Goal: Communication & Community: Ask a question

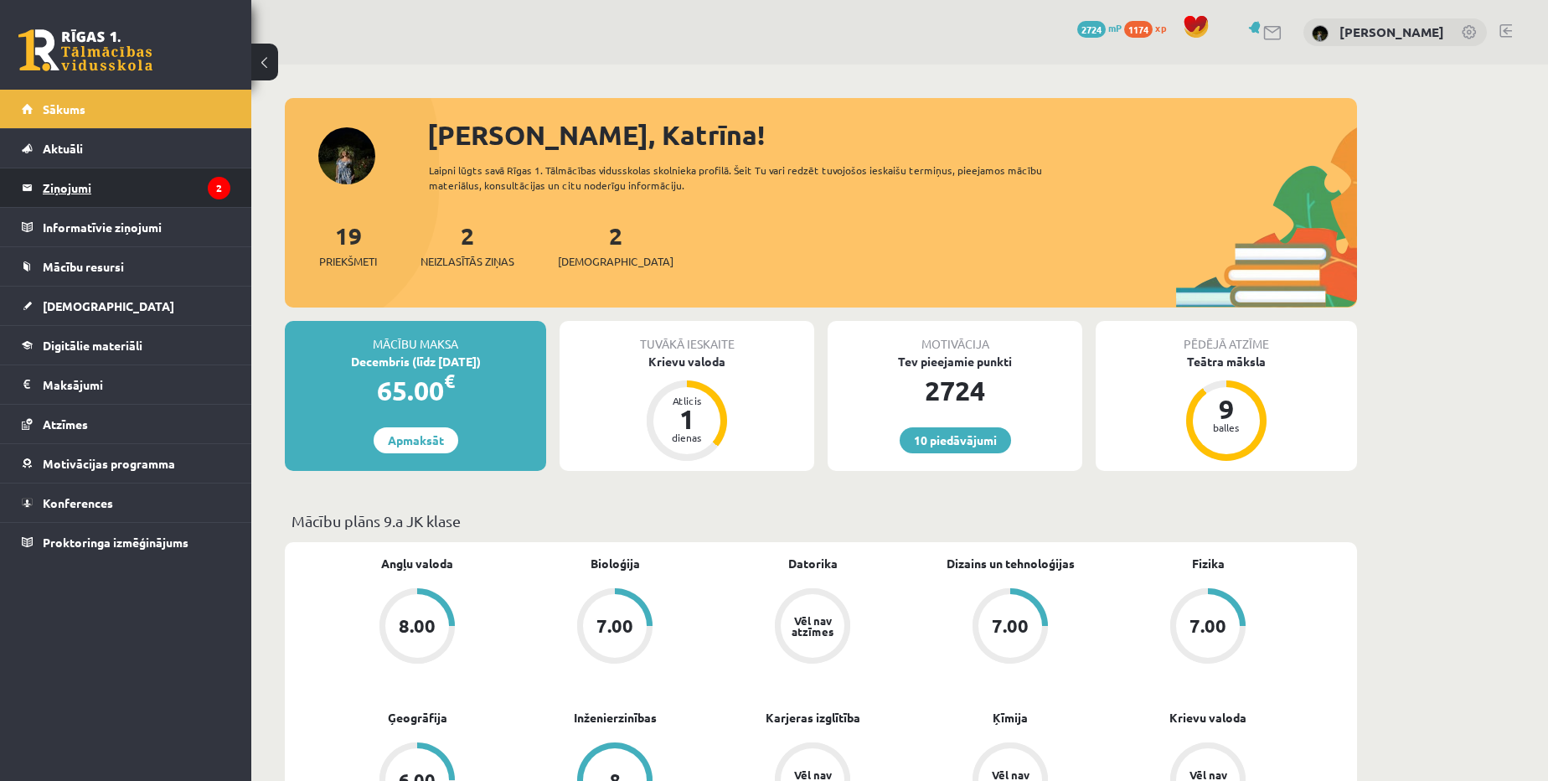
click at [228, 187] on icon "2" at bounding box center [219, 188] width 23 height 23
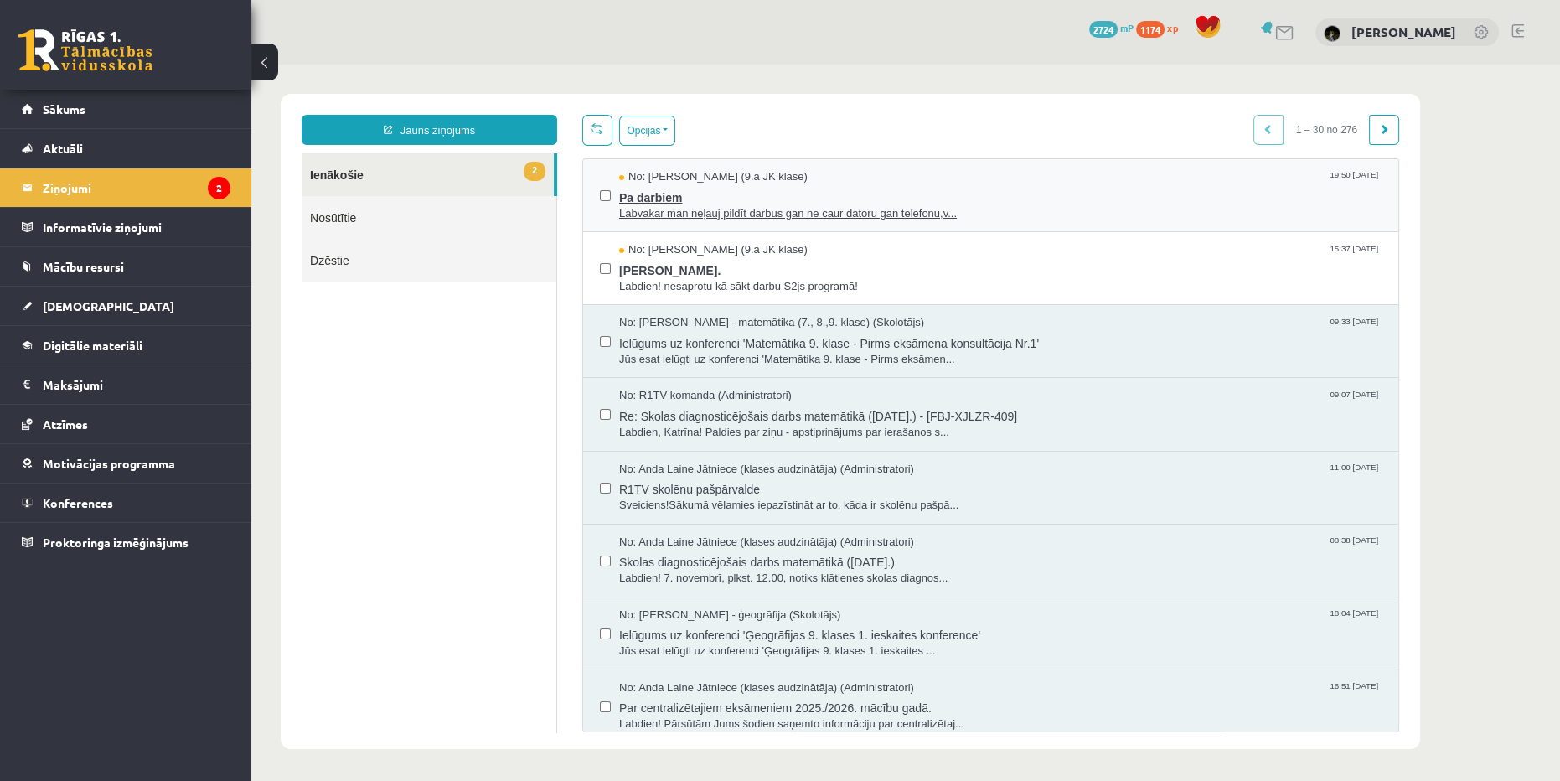
click at [813, 178] on div "No: Paula Grienvalde (9.a JK klase) 19:50 14/10/2025" at bounding box center [1000, 177] width 762 height 16
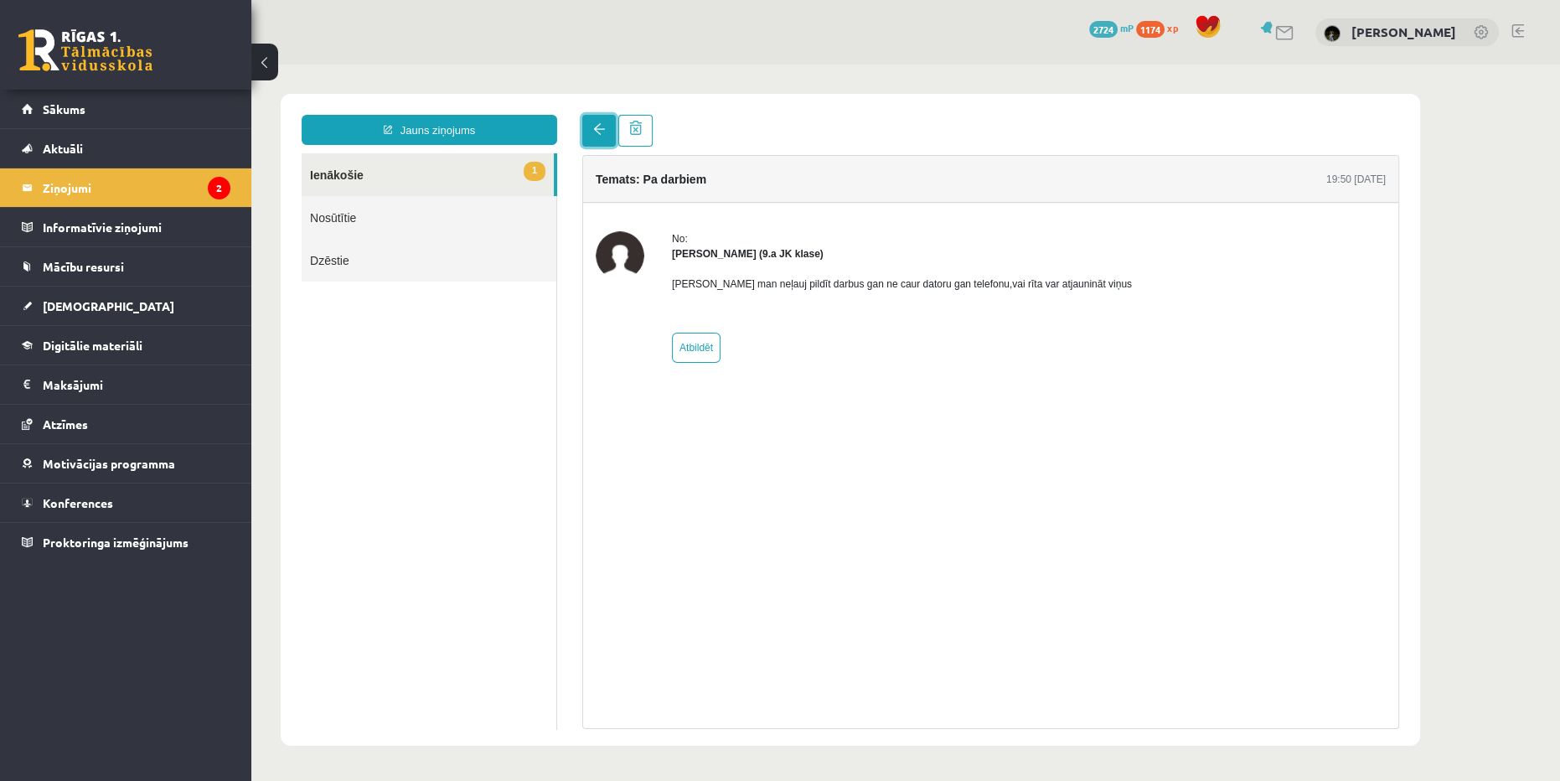
click at [613, 128] on link at bounding box center [599, 131] width 34 height 32
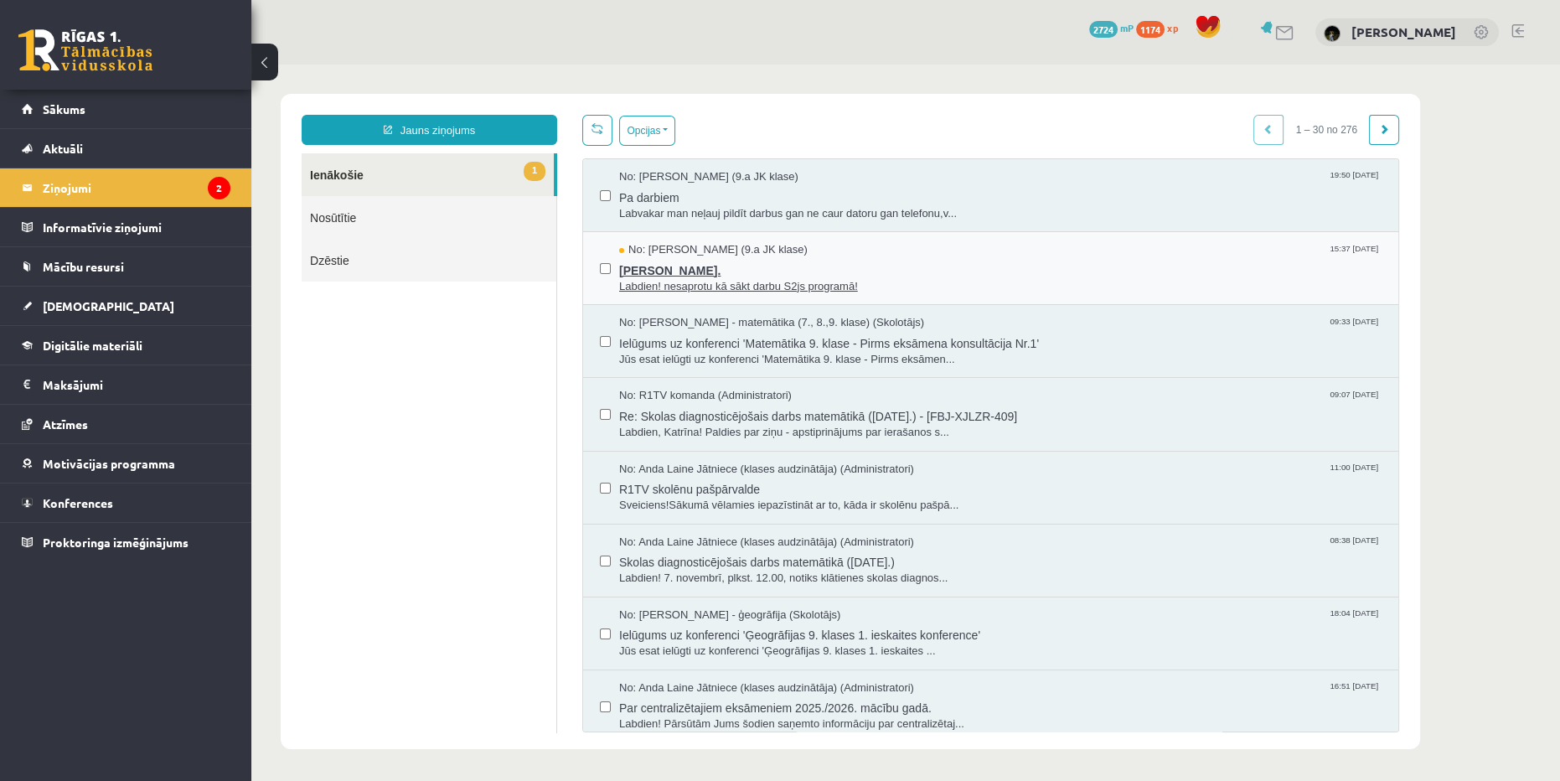
click at [772, 268] on span "Jana Anna Kārkliņa." at bounding box center [1000, 268] width 762 height 21
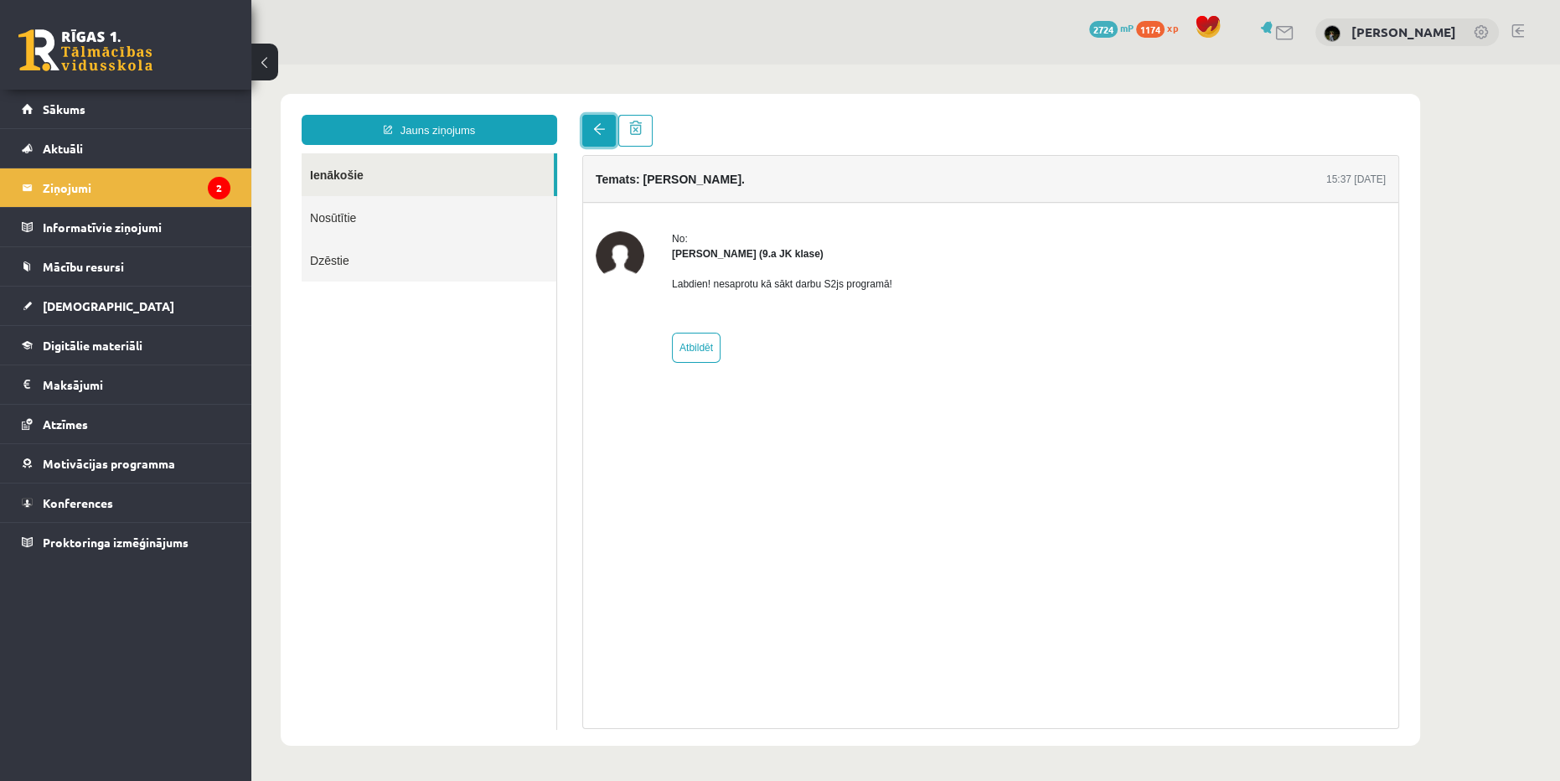
click at [610, 132] on link at bounding box center [599, 131] width 34 height 32
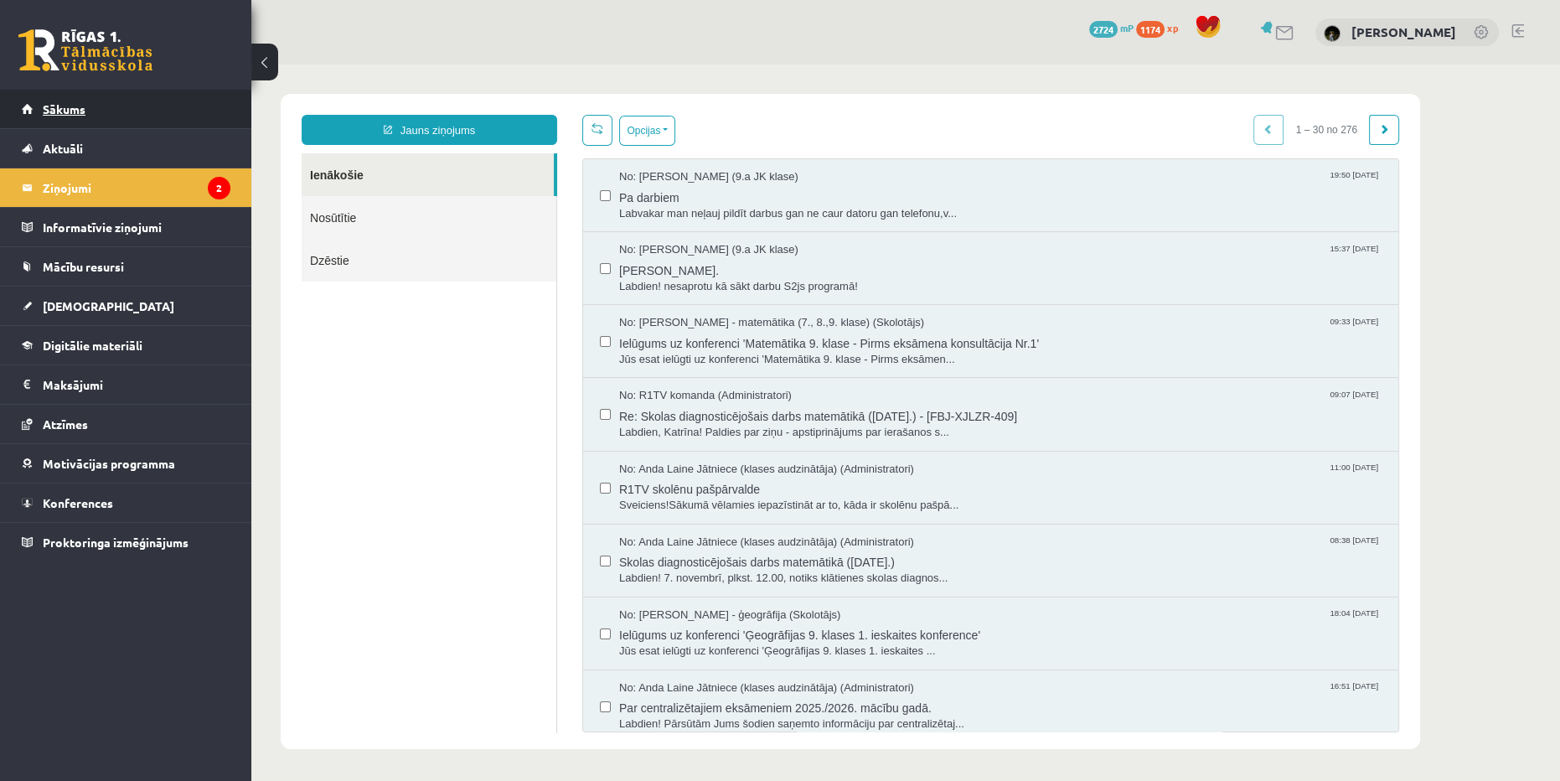
click at [178, 116] on link "Sākums" at bounding box center [126, 109] width 209 height 39
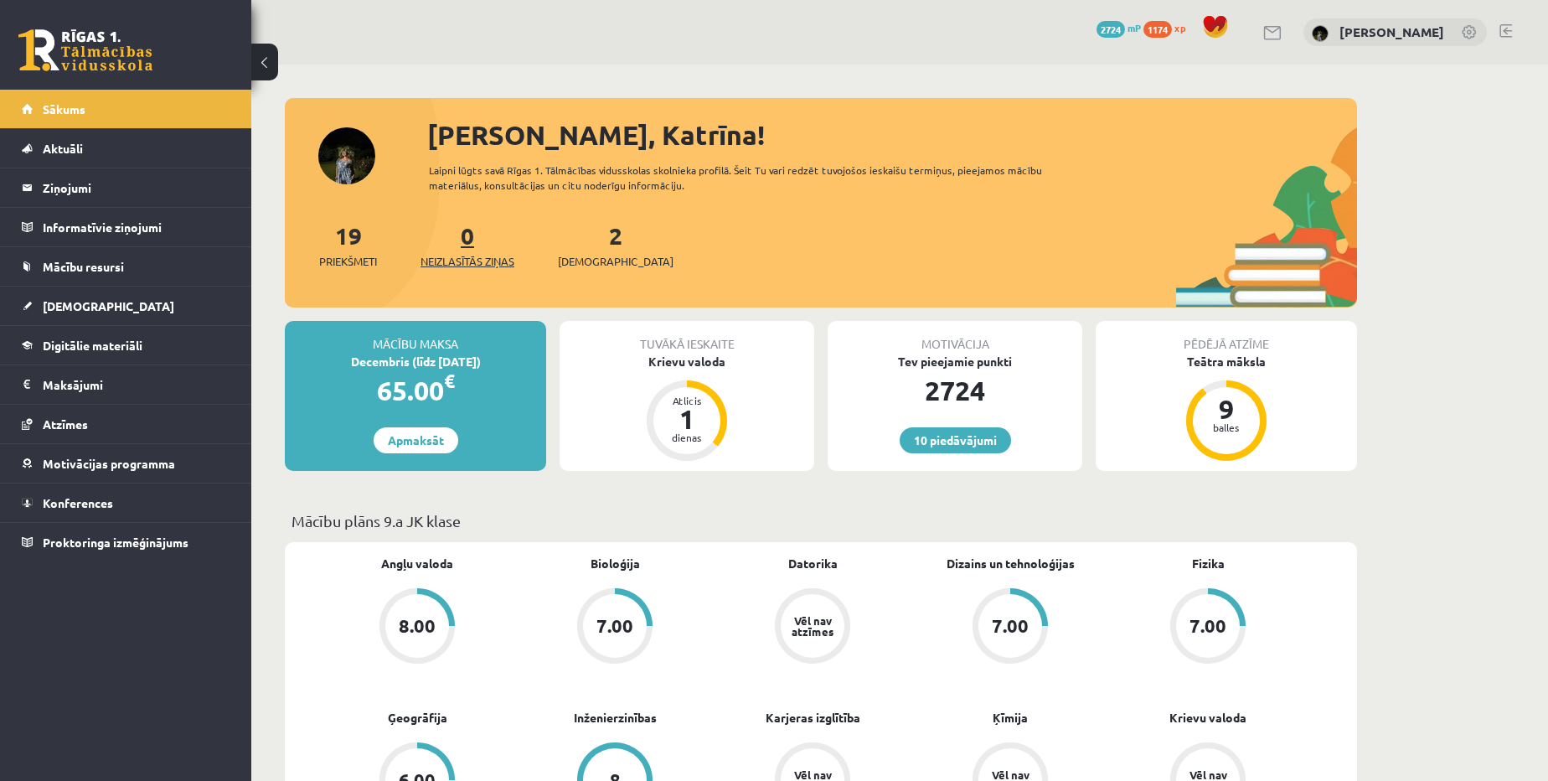
click at [456, 258] on span "Neizlasītās ziņas" at bounding box center [468, 261] width 94 height 17
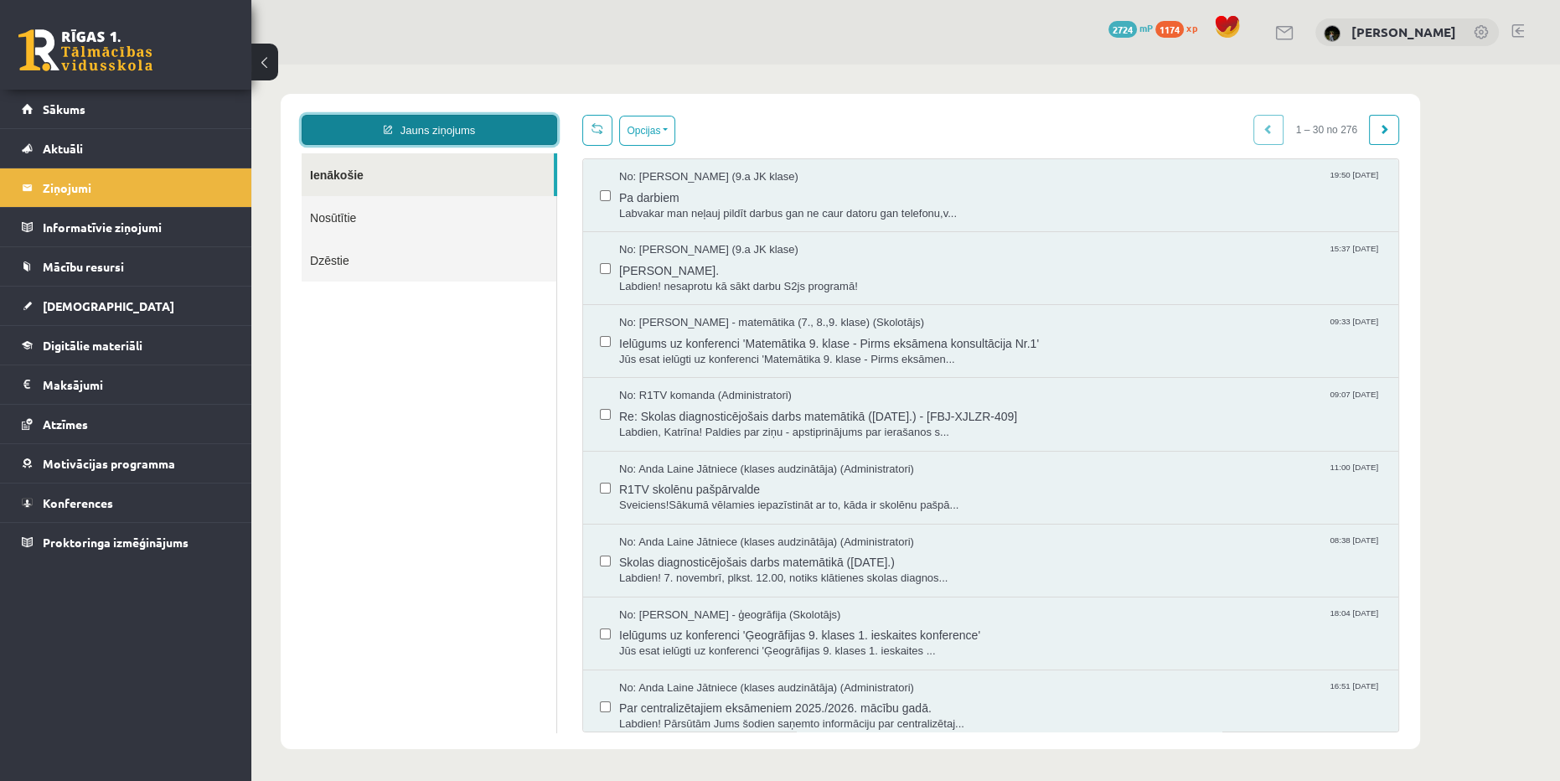
drag, startPoint x: 464, startPoint y: 125, endPoint x: 460, endPoint y: 134, distance: 10.1
click at [464, 125] on link "Jauns ziņojums" at bounding box center [430, 130] width 256 height 30
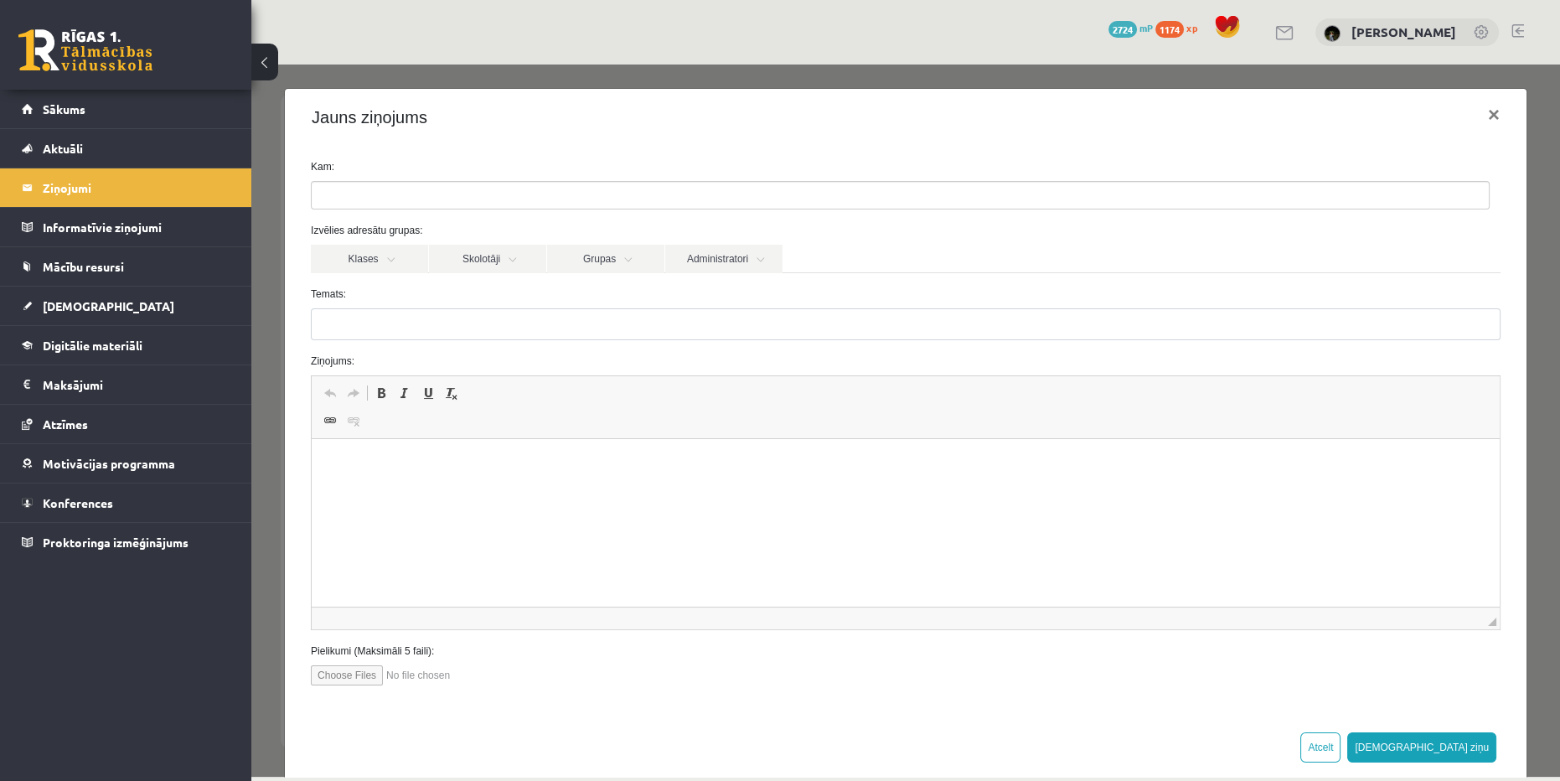
drag, startPoint x: 523, startPoint y: 179, endPoint x: 511, endPoint y: 202, distance: 25.5
click at [520, 185] on div "Kam:" at bounding box center [905, 184] width 1215 height 50
click at [359, 263] on link "Klases" at bounding box center [369, 259] width 117 height 28
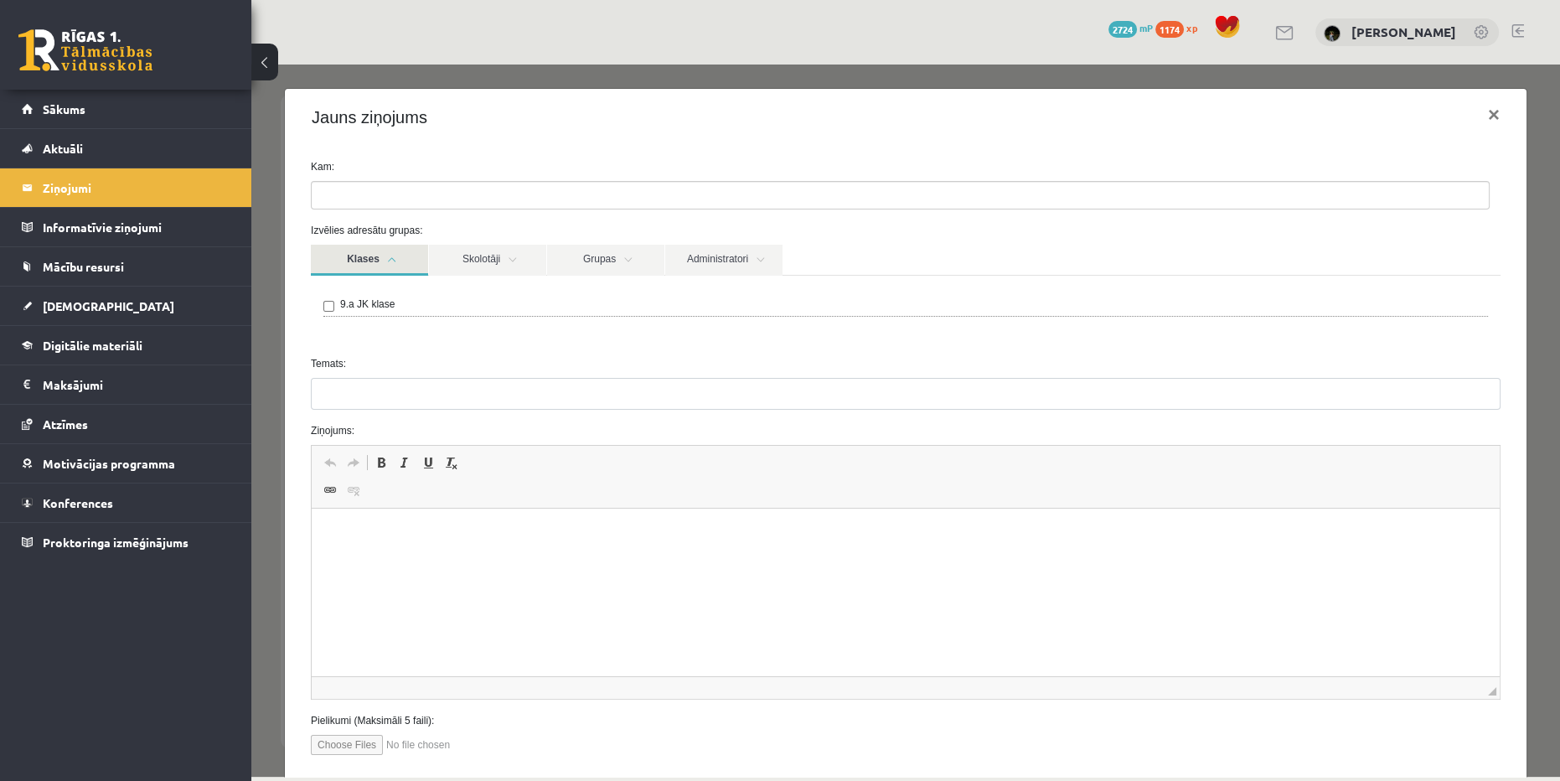
click at [386, 196] on ul at bounding box center [900, 195] width 1177 height 27
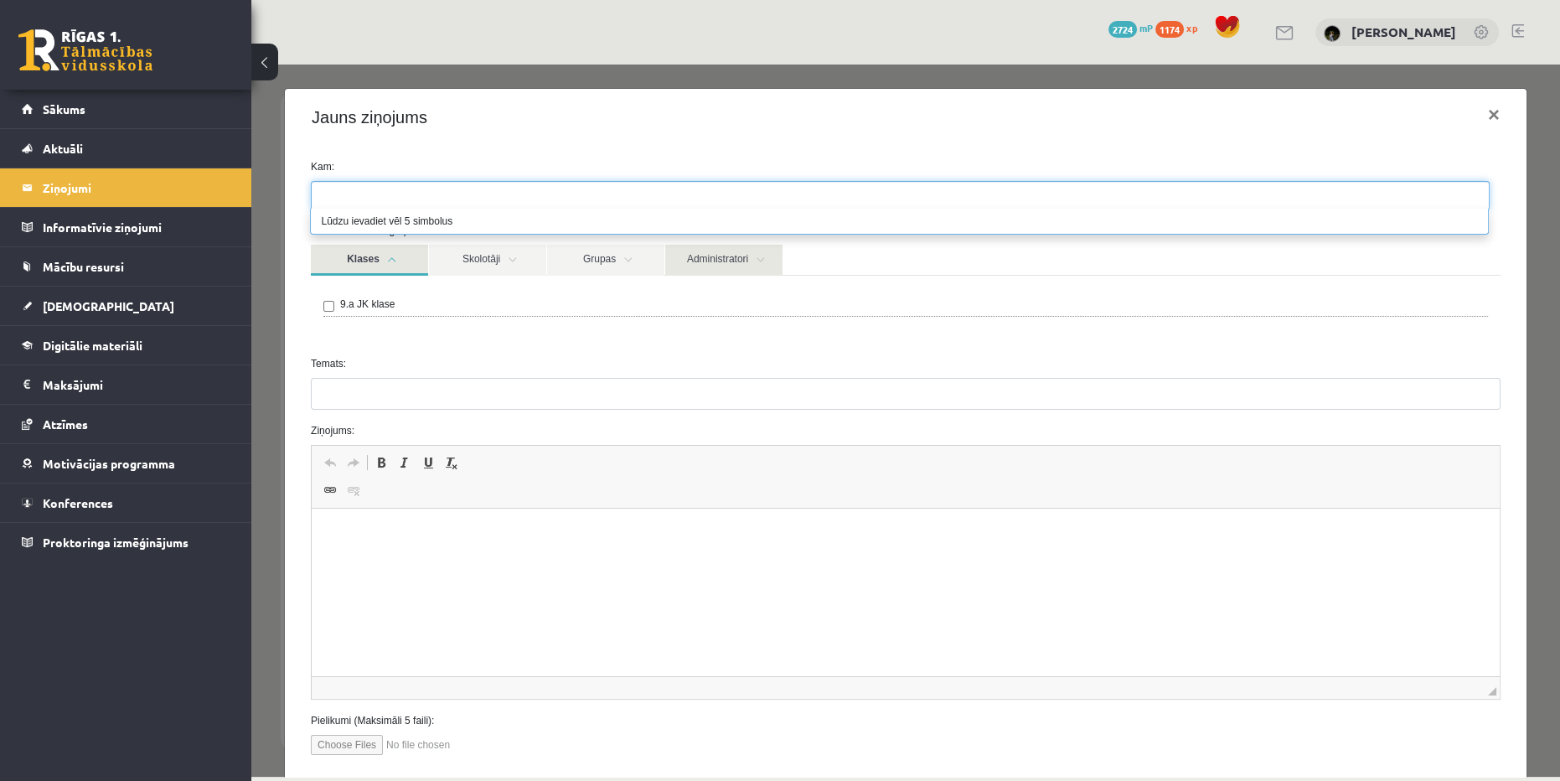
click at [721, 260] on link "Administratori" at bounding box center [723, 260] width 117 height 31
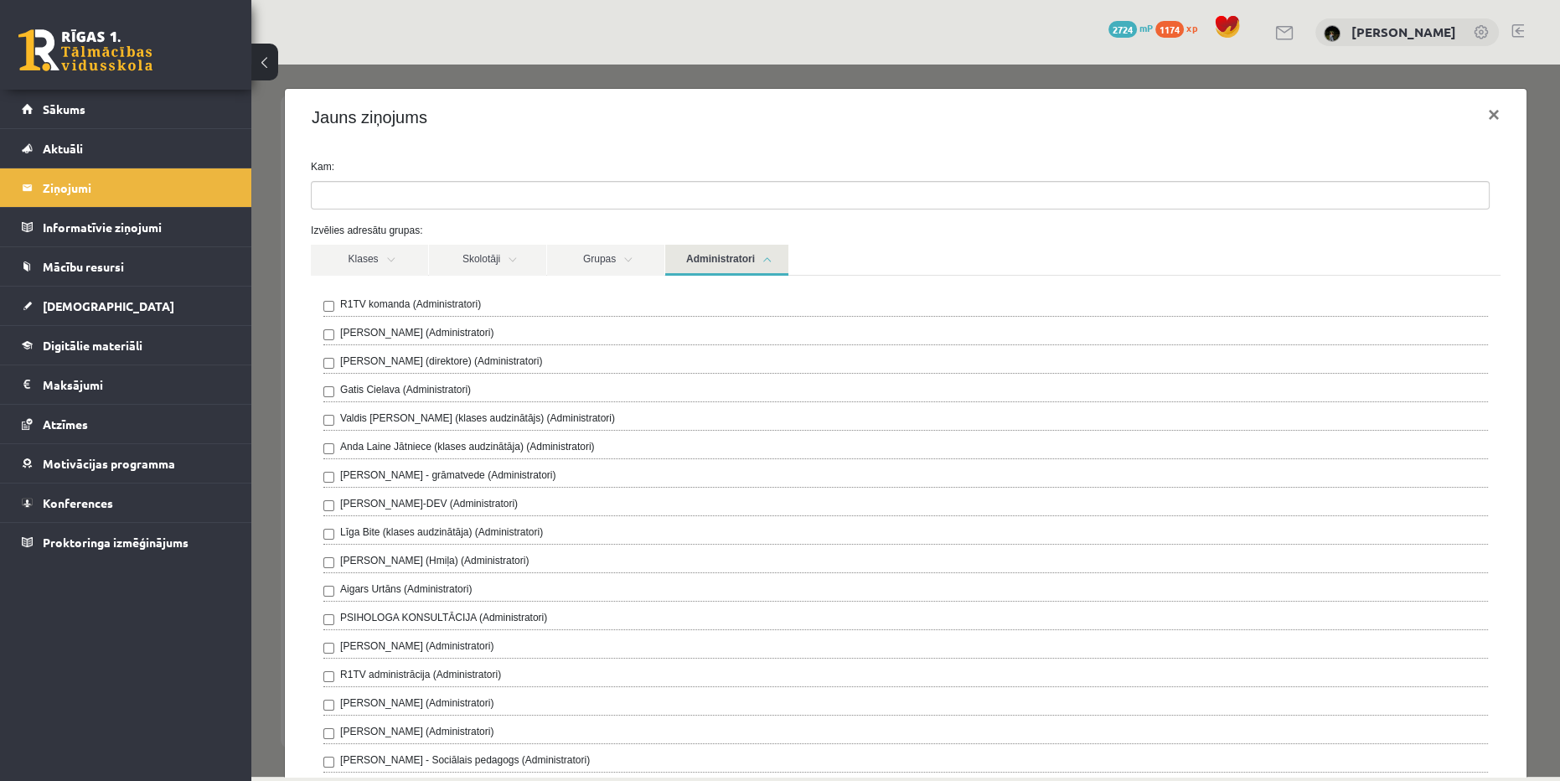
click at [397, 305] on label "R1TV komanda (Administratori)" at bounding box center [410, 304] width 141 height 15
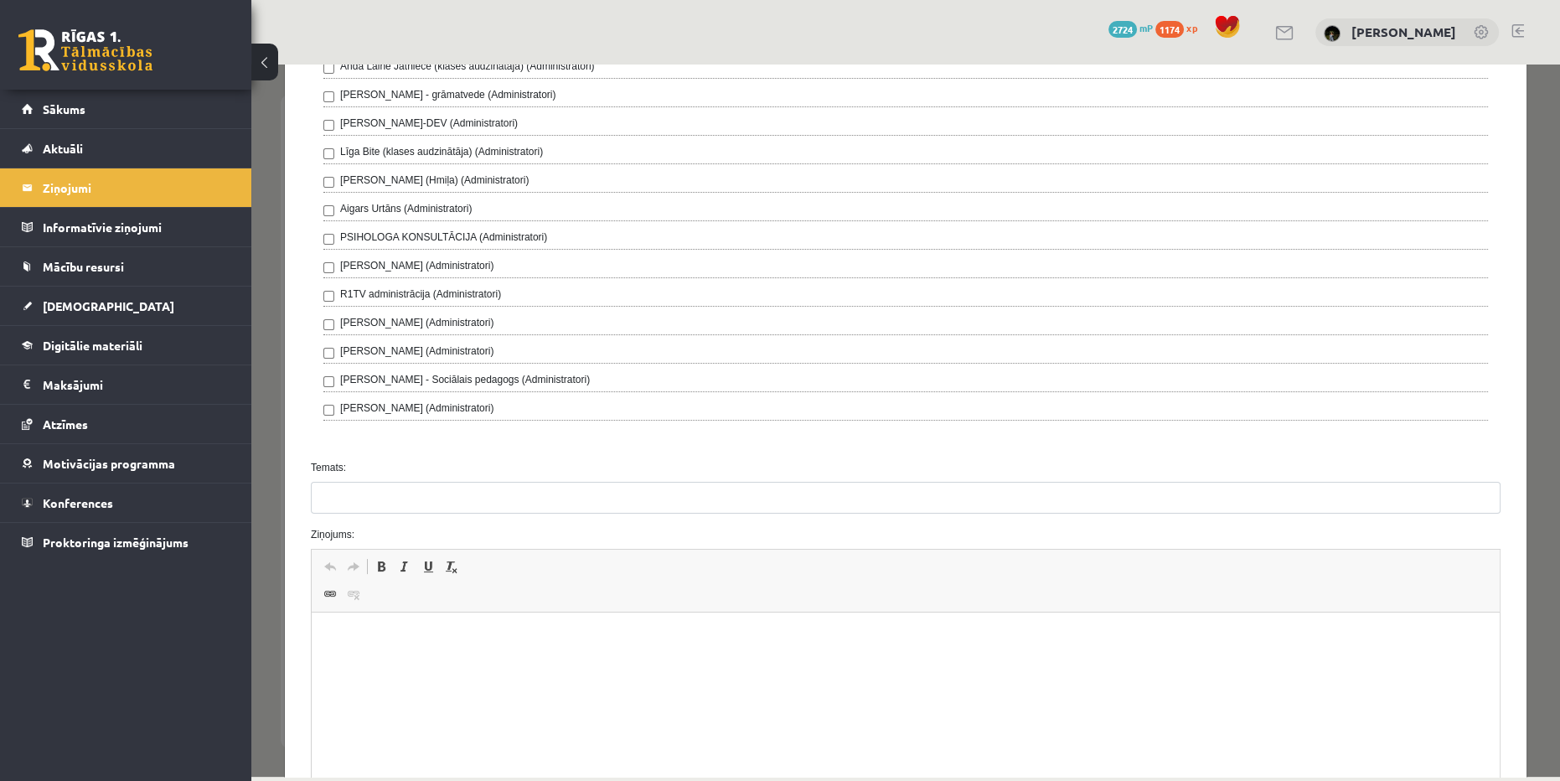
drag, startPoint x: 354, startPoint y: 432, endPoint x: 346, endPoint y: 455, distance: 23.8
click at [354, 447] on form "**********" at bounding box center [905, 319] width 1215 height 1080
drag, startPoint x: 339, startPoint y: 519, endPoint x: 341, endPoint y: 509, distance: 9.4
click at [339, 519] on form "**********" at bounding box center [905, 319] width 1215 height 1080
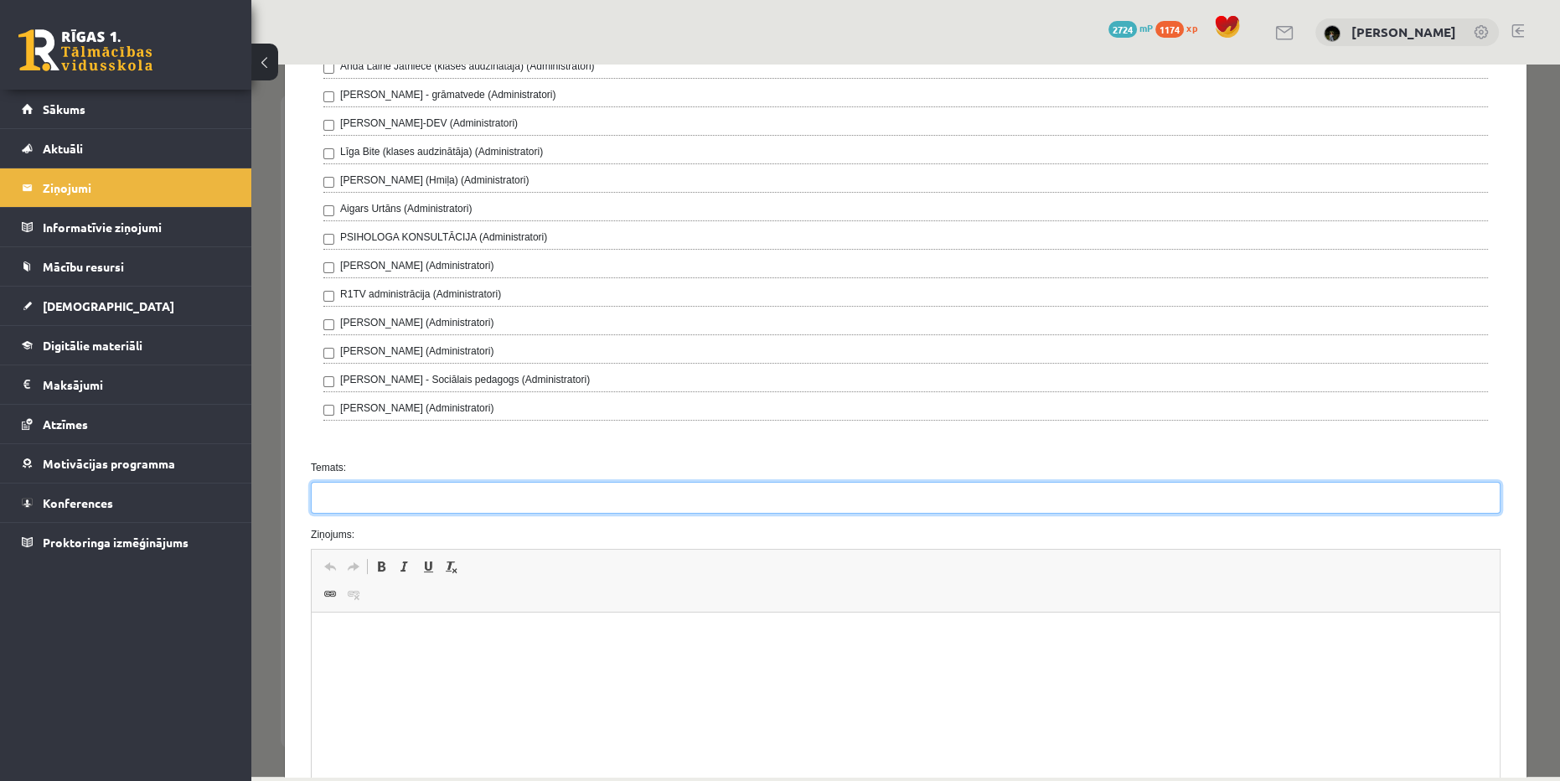
click at [345, 496] on input "Temats:" at bounding box center [906, 498] width 1190 height 32
type input "*********"
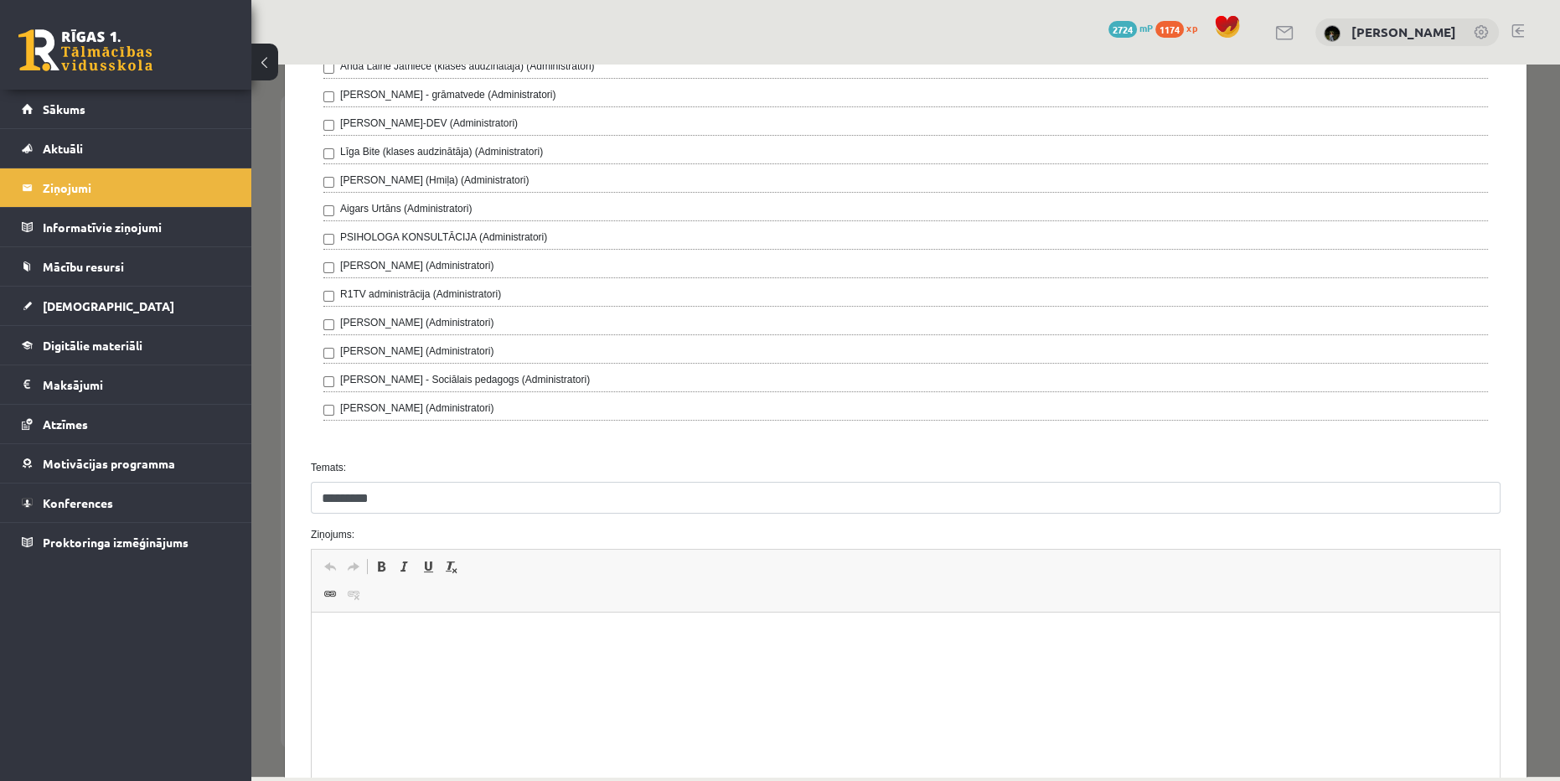
drag, startPoint x: 601, startPoint y: 656, endPoint x: 331, endPoint y: 729, distance: 279.4
click at [583, 664] on html at bounding box center [906, 637] width 1188 height 51
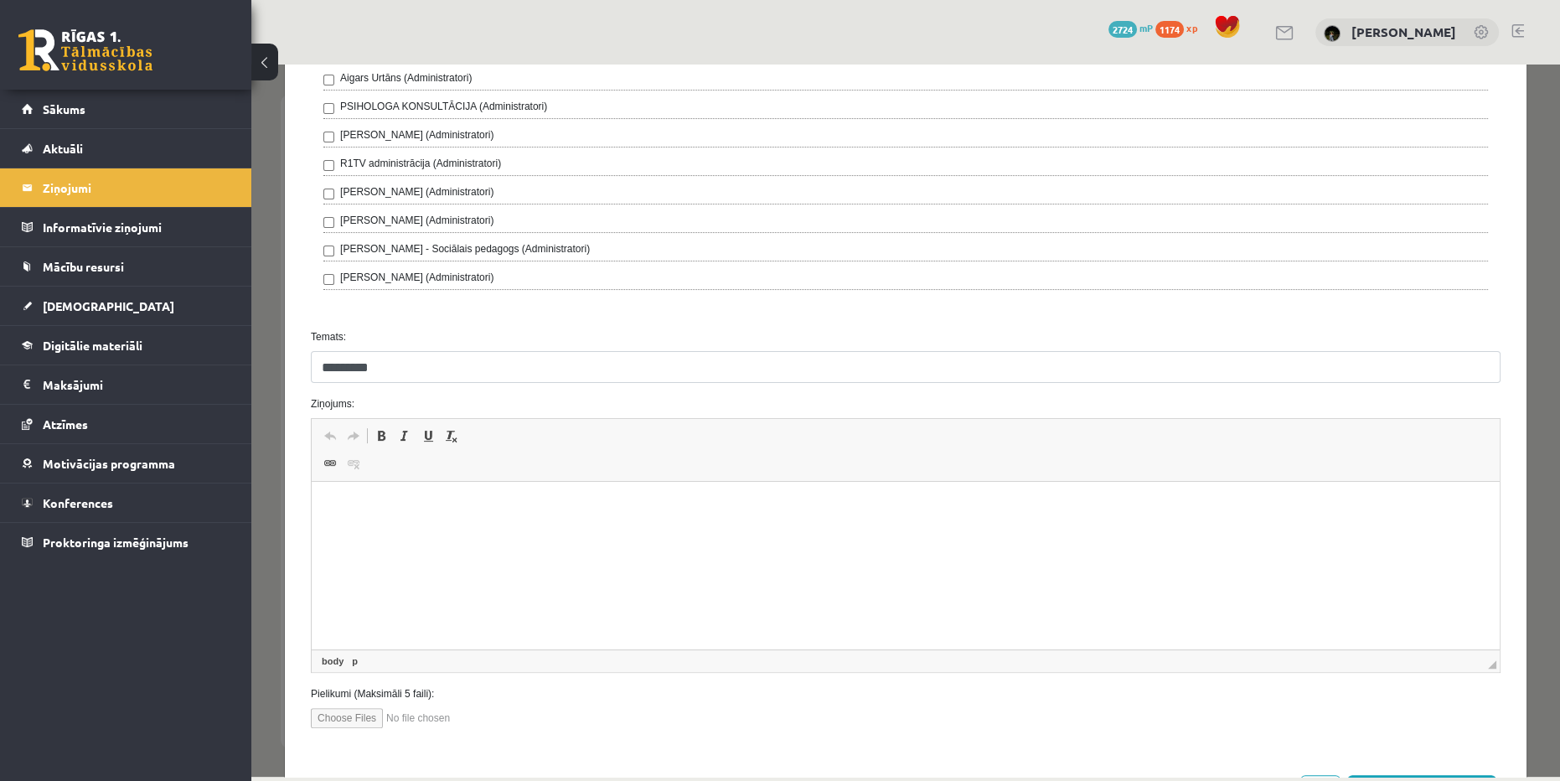
scroll to position [576, 0]
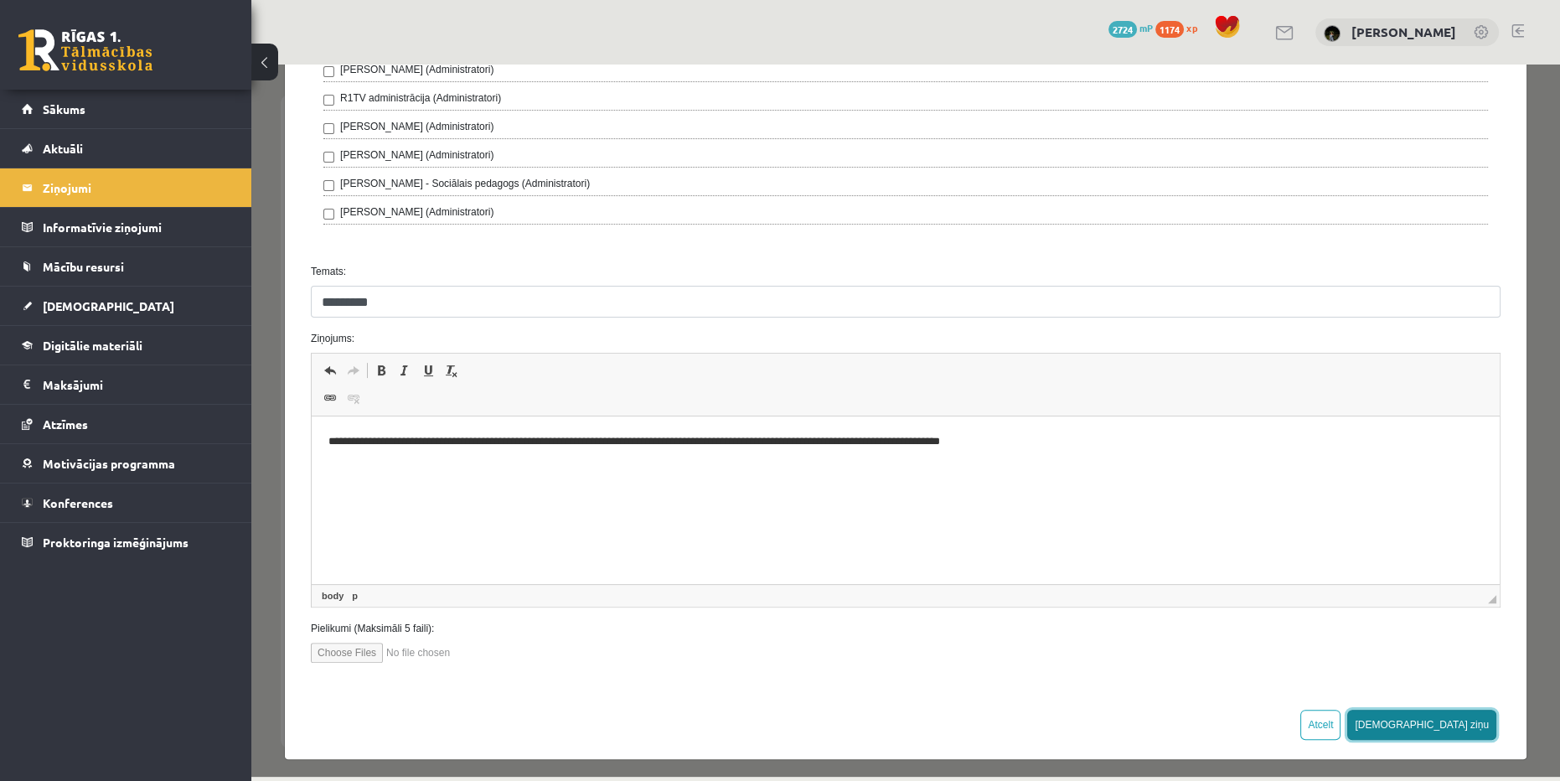
click at [1469, 720] on button "[DEMOGRAPHIC_DATA] ziņu" at bounding box center [1421, 725] width 149 height 30
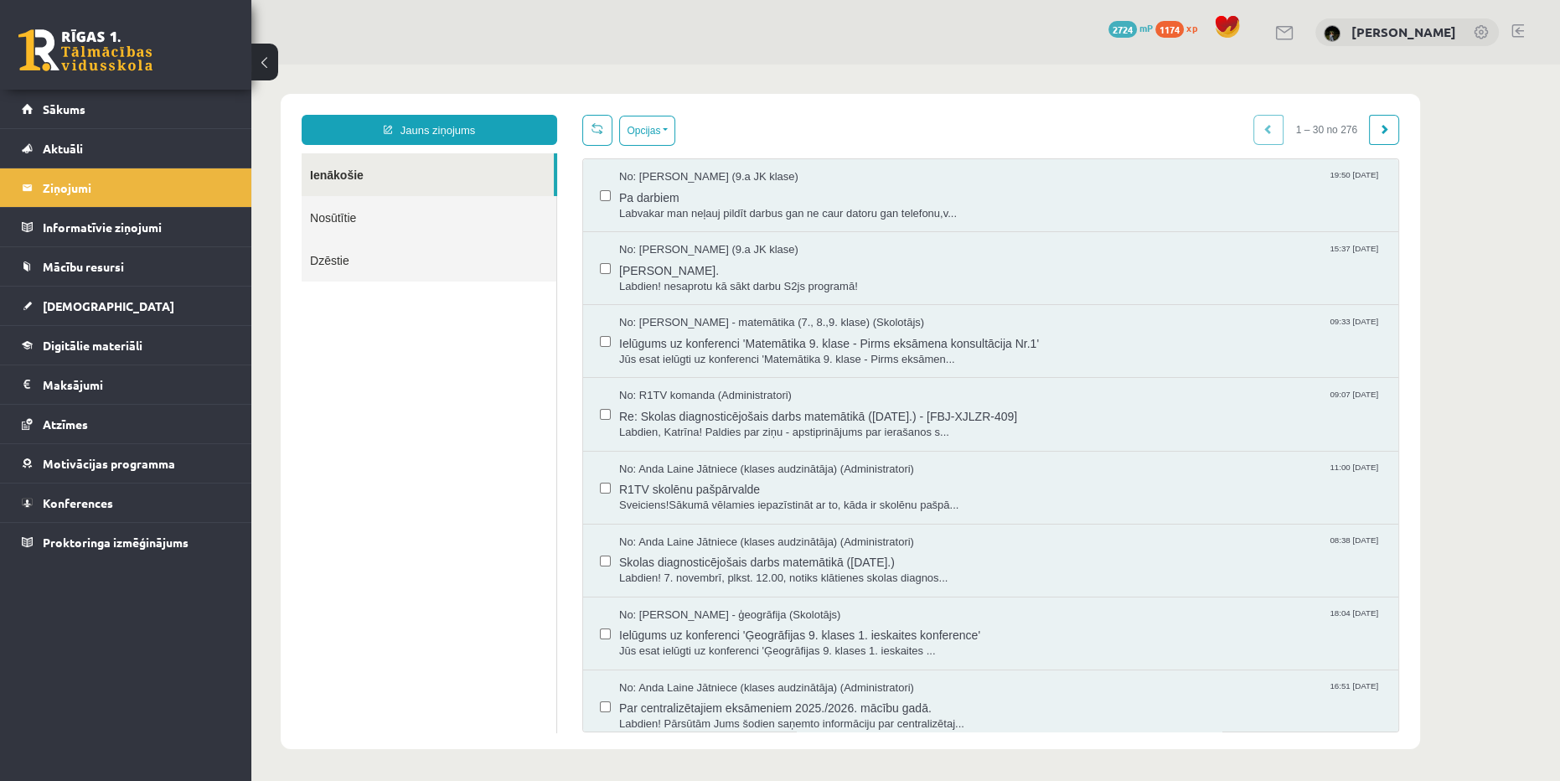
scroll to position [0, 0]
click at [141, 121] on link "Sākums" at bounding box center [126, 109] width 209 height 39
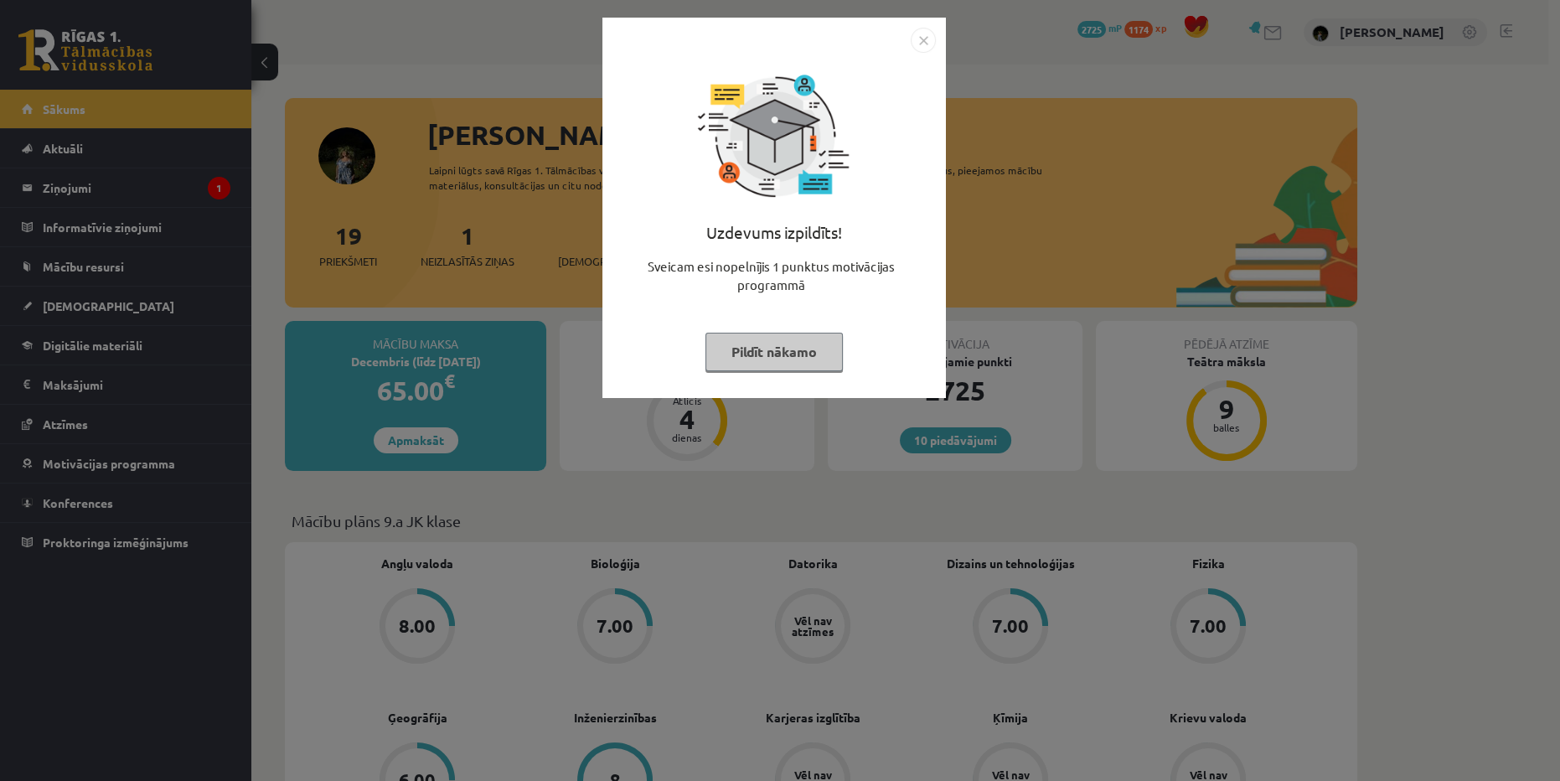
drag, startPoint x: 784, startPoint y: 354, endPoint x: 591, endPoint y: 310, distance: 198.4
click at [779, 358] on button "Pildīt nākamo" at bounding box center [773, 352] width 137 height 39
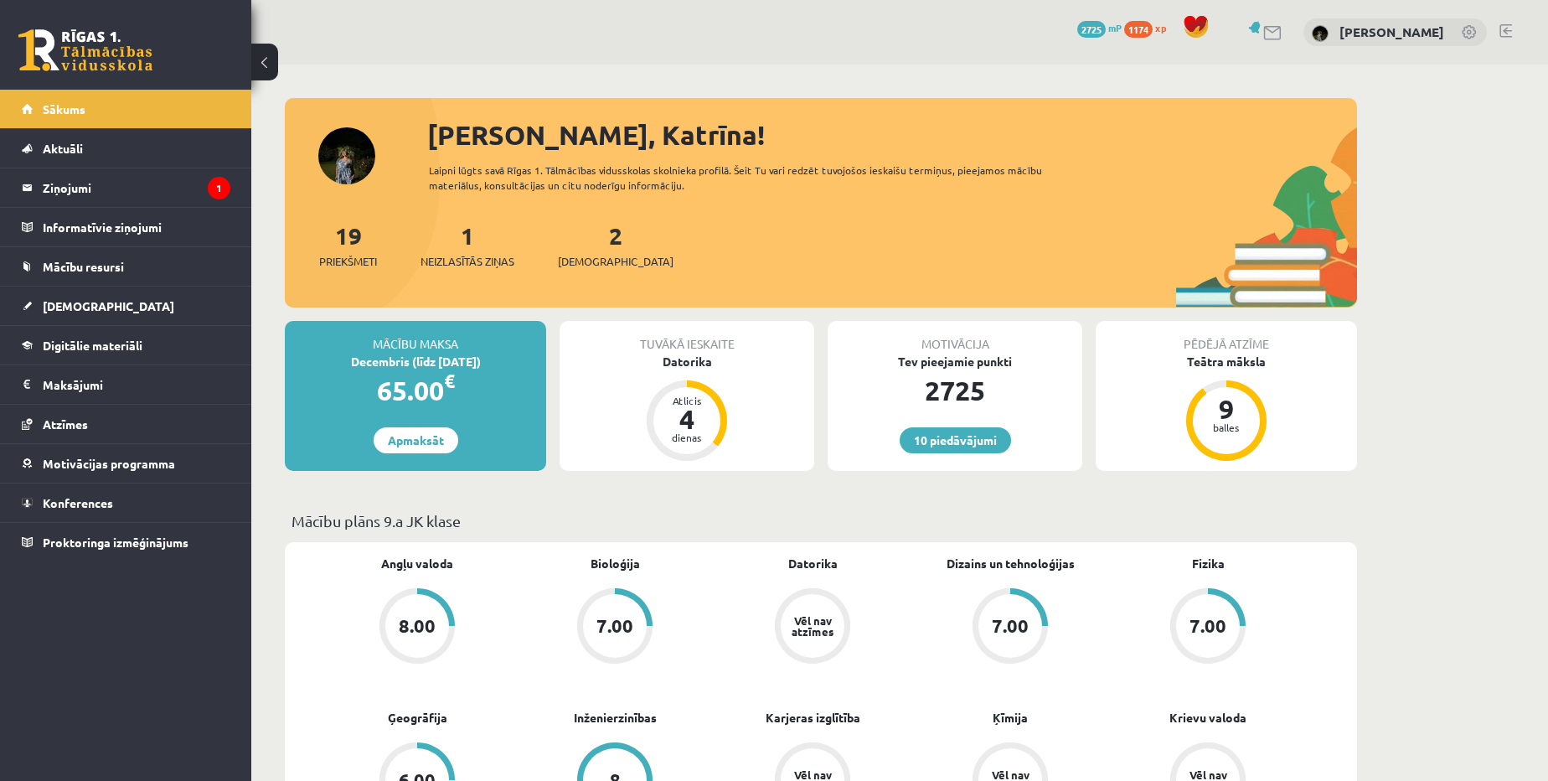
click at [504, 271] on div "19 Priekšmeti 1 Neizlasītās ziņas 2 Ieskaites" at bounding box center [821, 263] width 1072 height 90
click at [487, 252] on div "1 Neizlasītās ziņas" at bounding box center [468, 244] width 94 height 52
click at [484, 258] on span "Neizlasītās ziņas" at bounding box center [468, 261] width 94 height 17
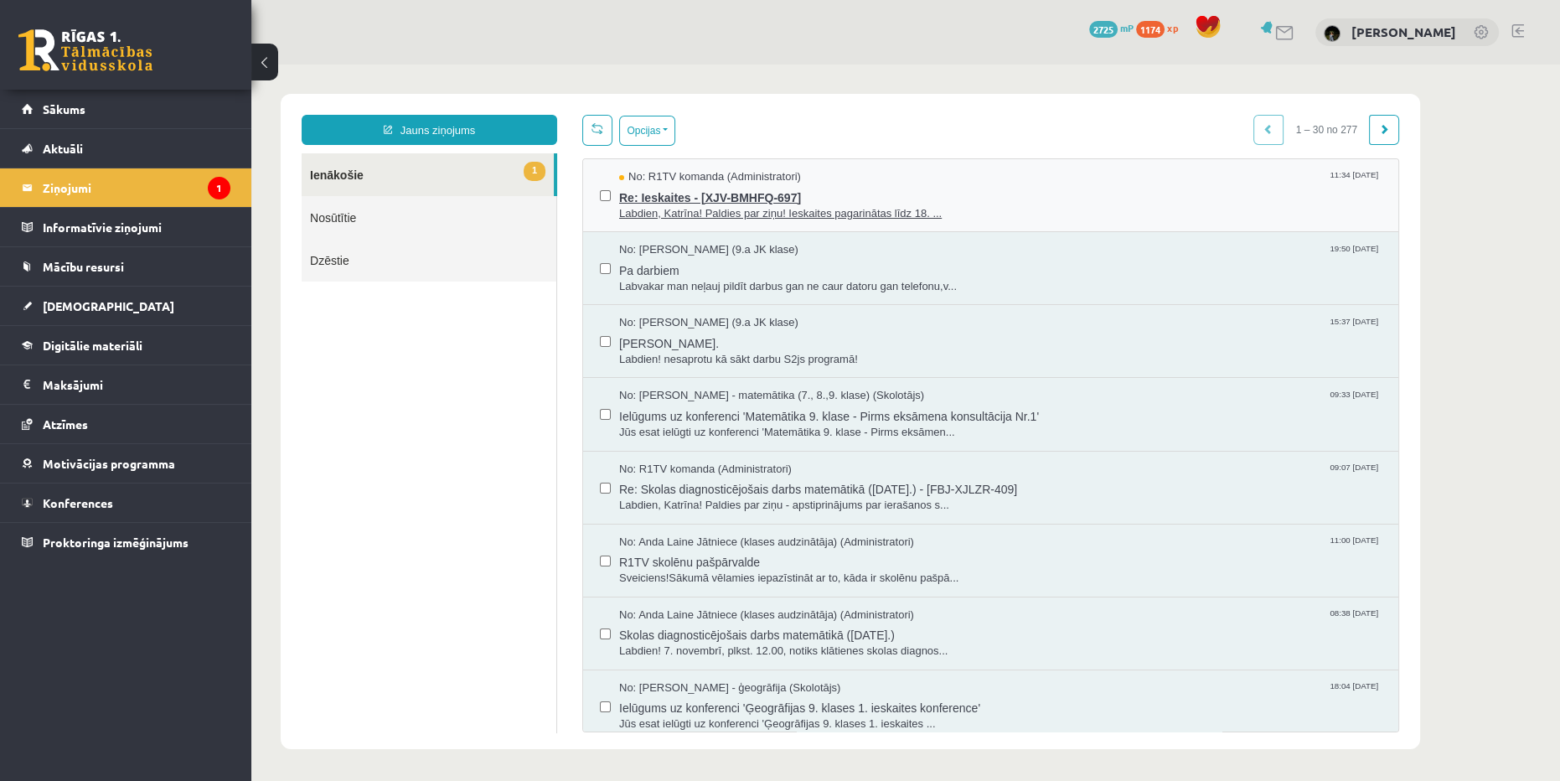
click at [946, 194] on span "Re: Ieskaites - [XJV-BMHFQ-697]" at bounding box center [1000, 195] width 762 height 21
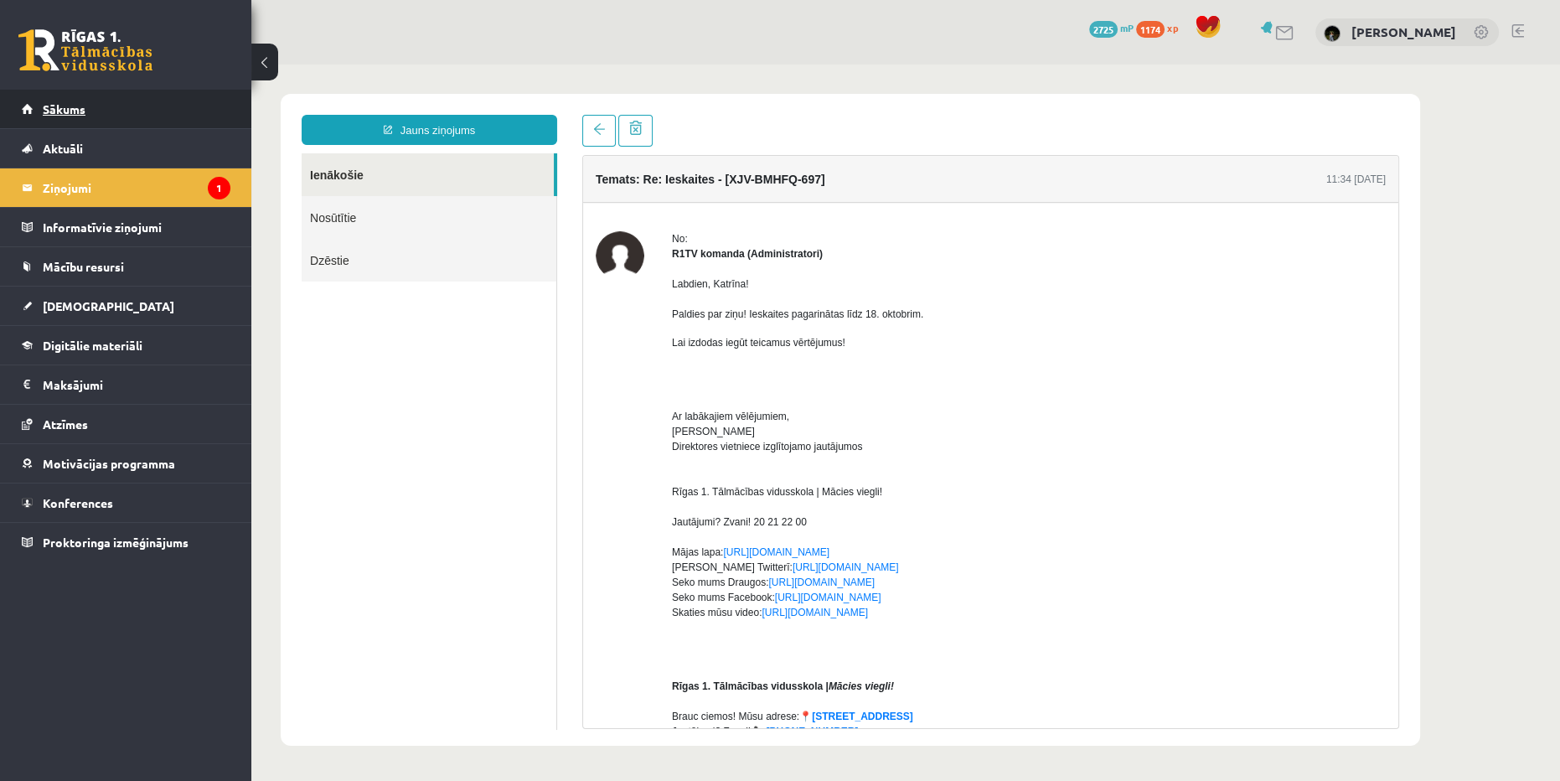
click at [145, 112] on link "Sākums" at bounding box center [126, 109] width 209 height 39
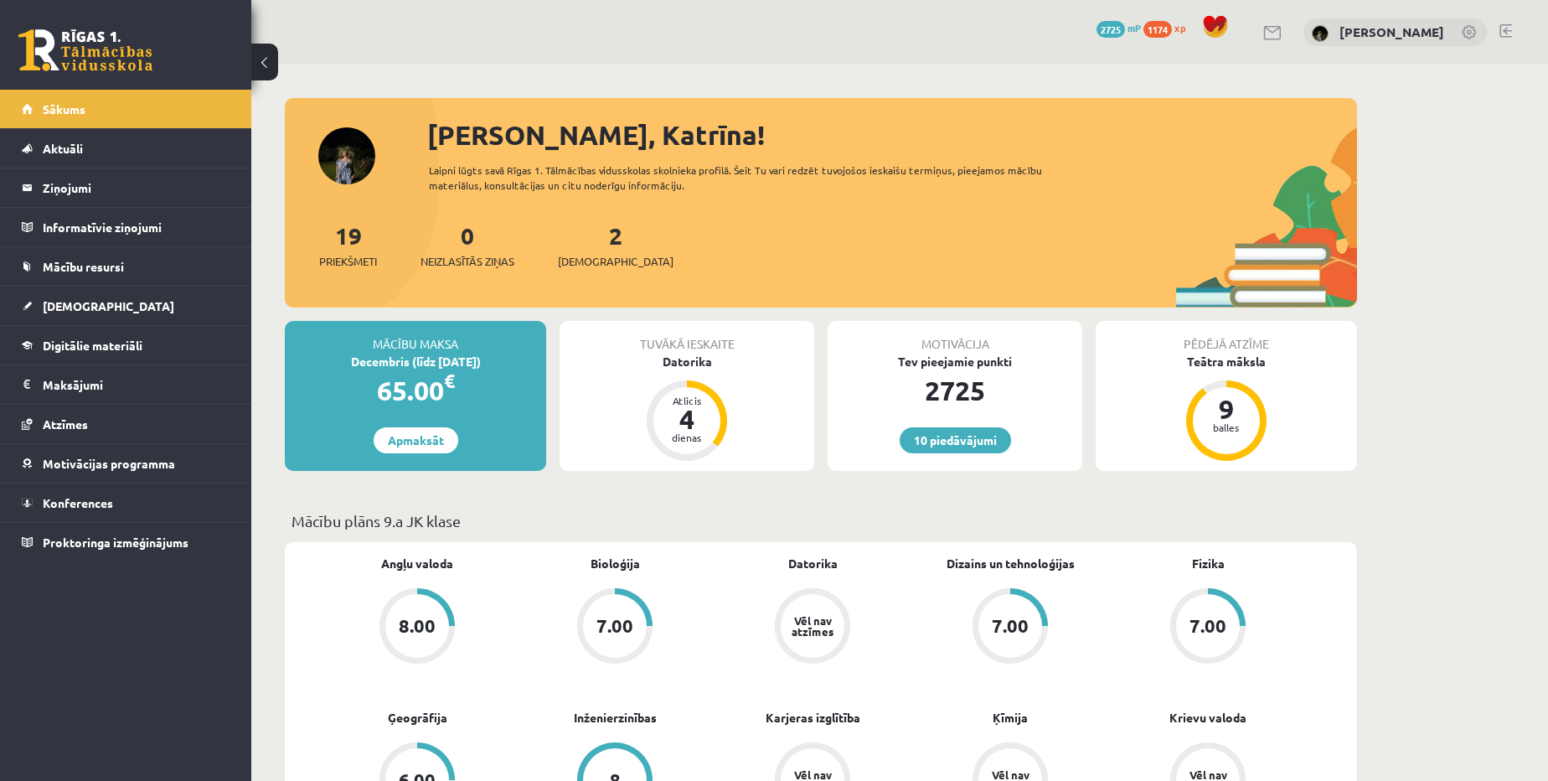
click at [467, 270] on div "19 Priekšmeti 0 Neizlasītās ziņas 2 Ieskaites" at bounding box center [821, 263] width 1072 height 90
click at [466, 266] on span "Neizlasītās ziņas" at bounding box center [468, 261] width 94 height 17
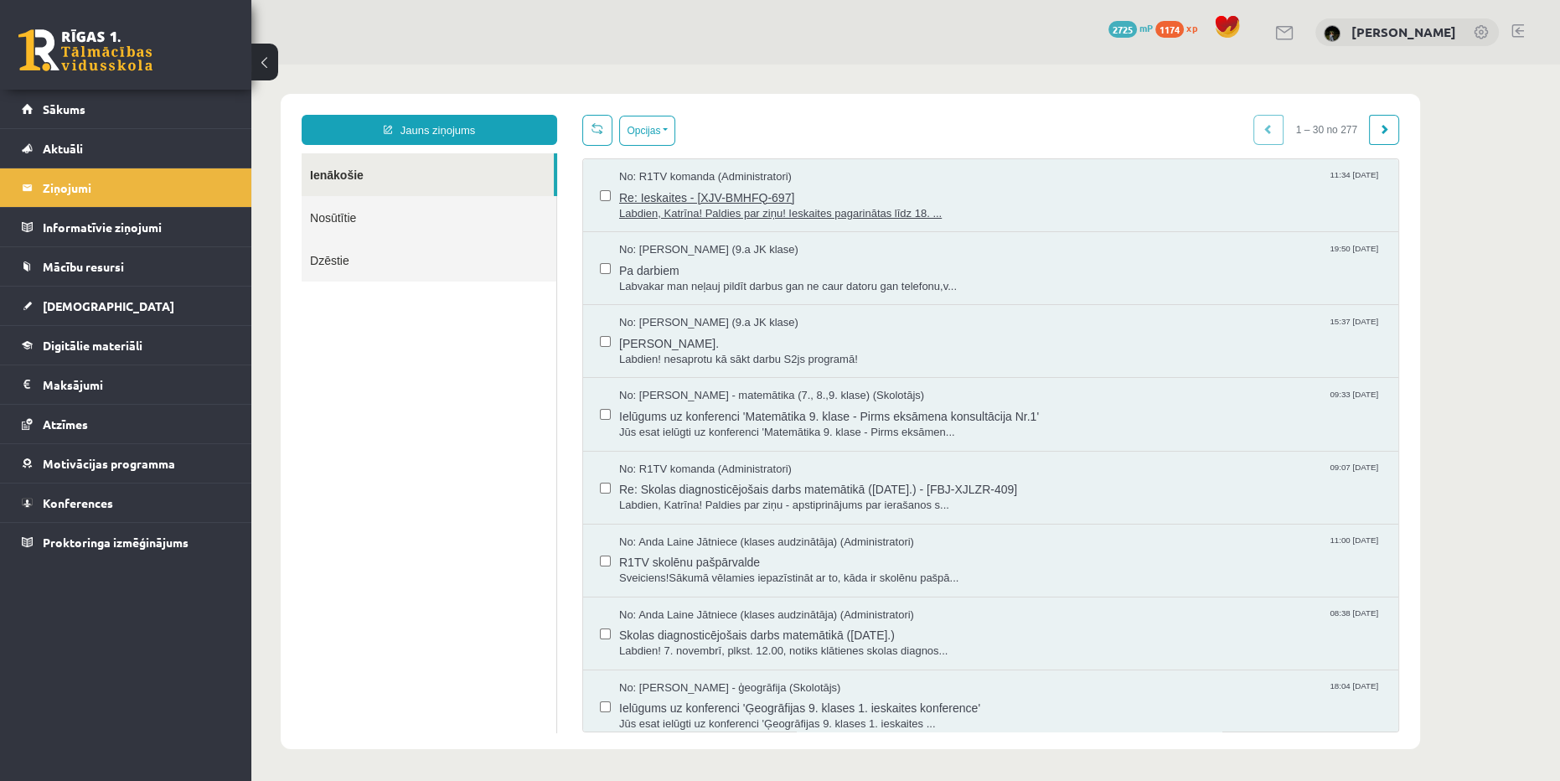
click at [679, 206] on span "Labdien, Katrīna! Paldies par ziņu! Ieskaites pagarinātas līdz 18. ..." at bounding box center [1000, 214] width 762 height 16
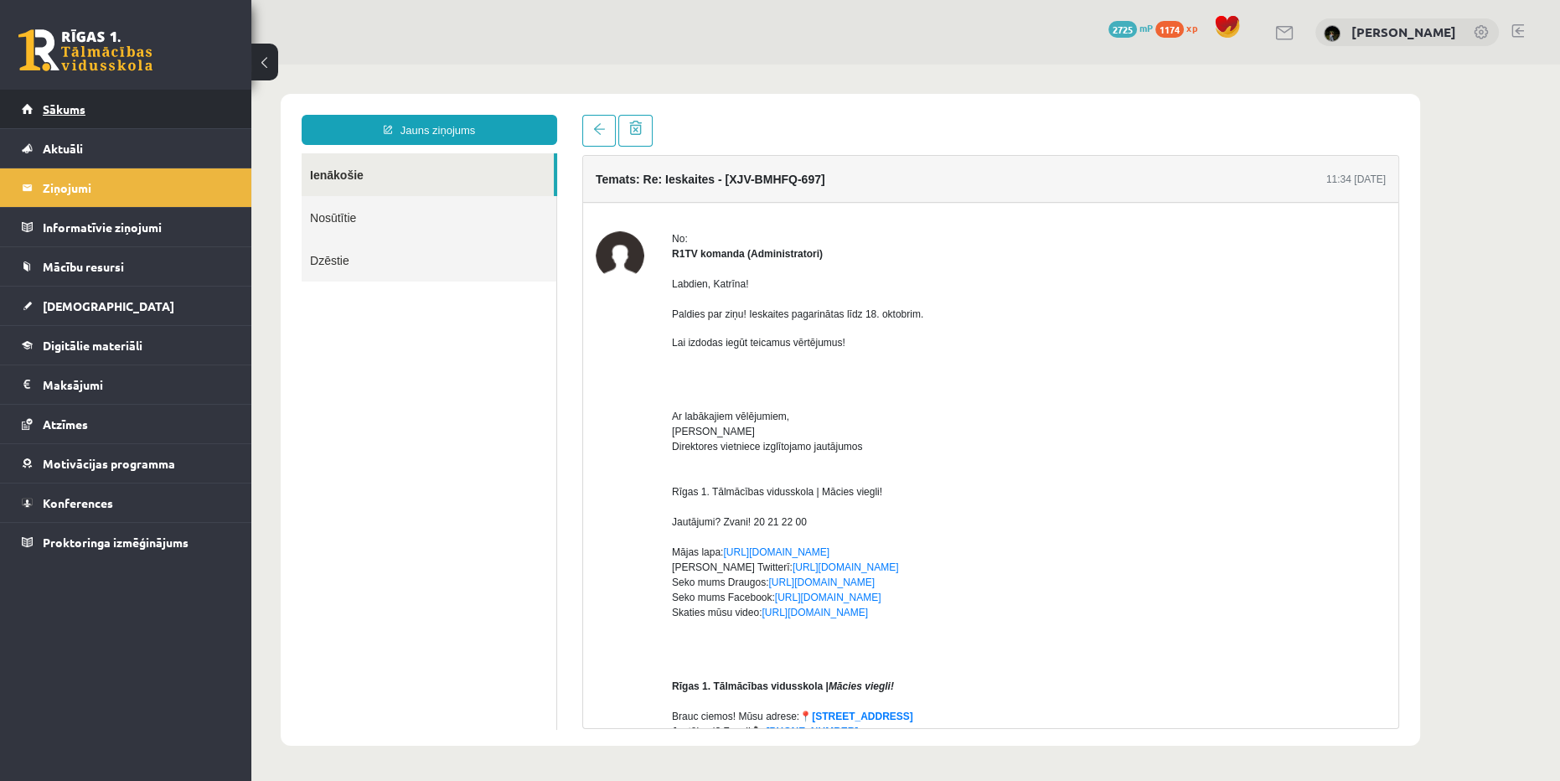
click at [111, 121] on link "Sākums" at bounding box center [126, 109] width 209 height 39
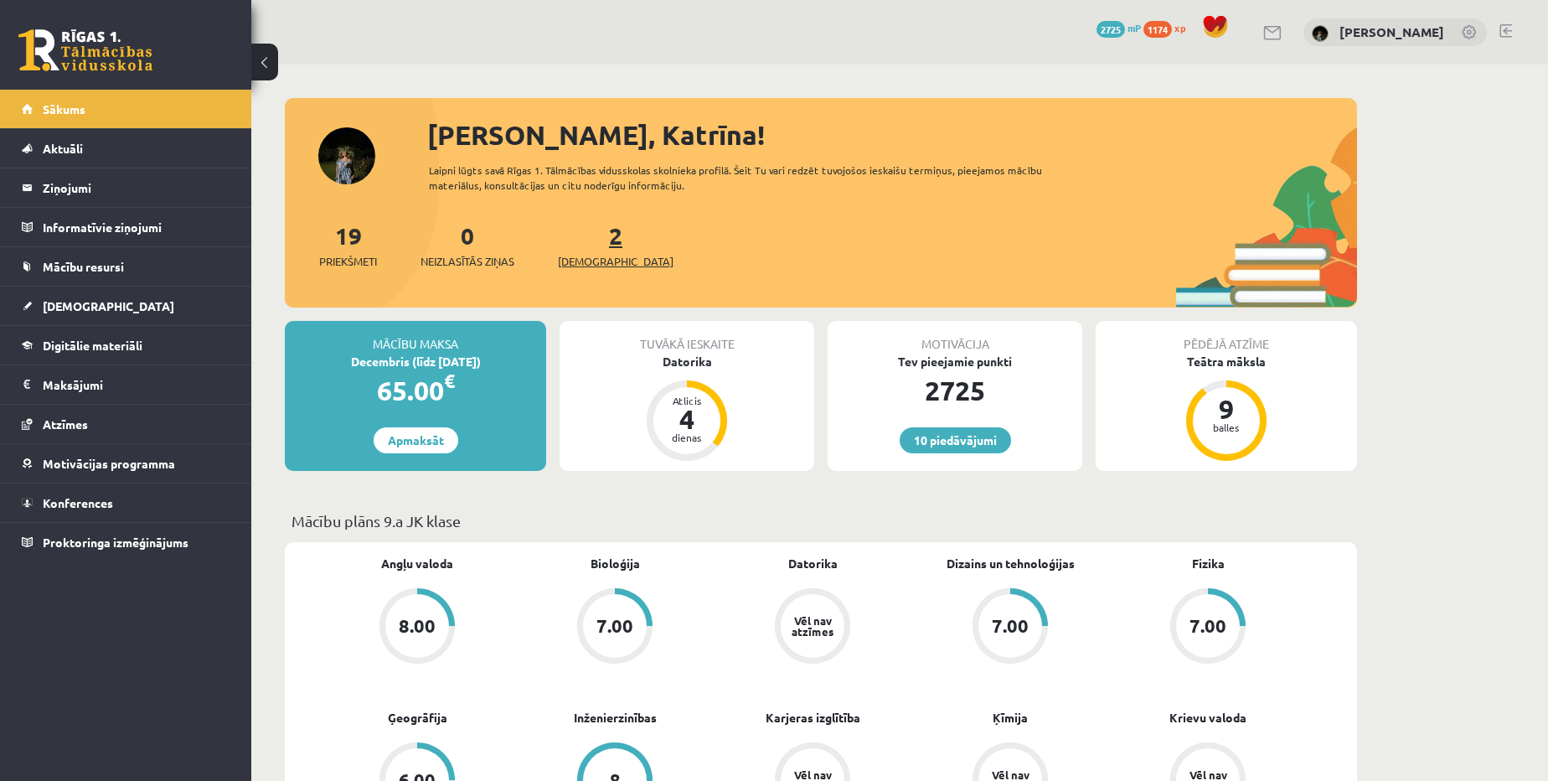
click at [596, 261] on span "[DEMOGRAPHIC_DATA]" at bounding box center [616, 261] width 116 height 17
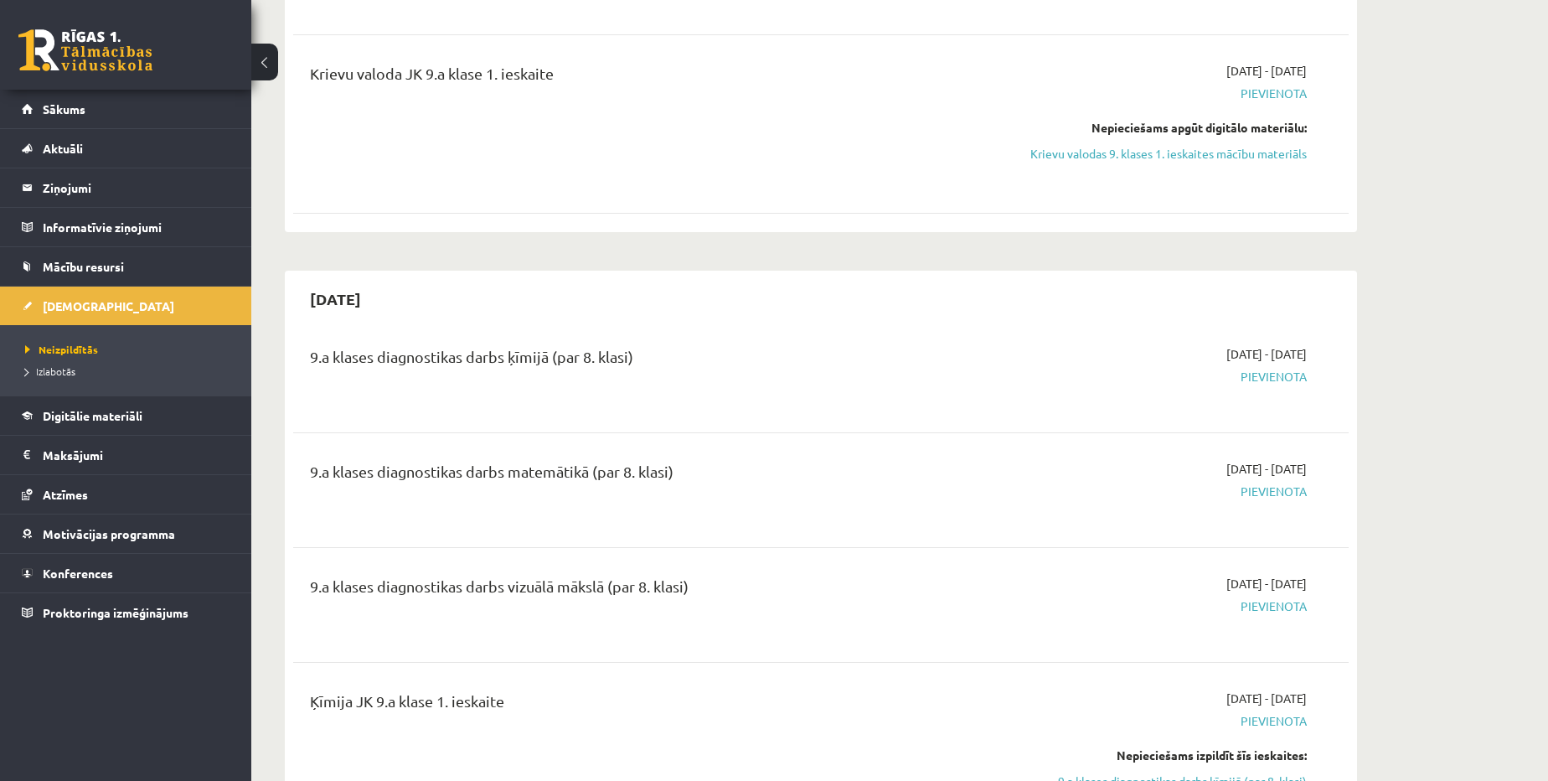
scroll to position [380, 0]
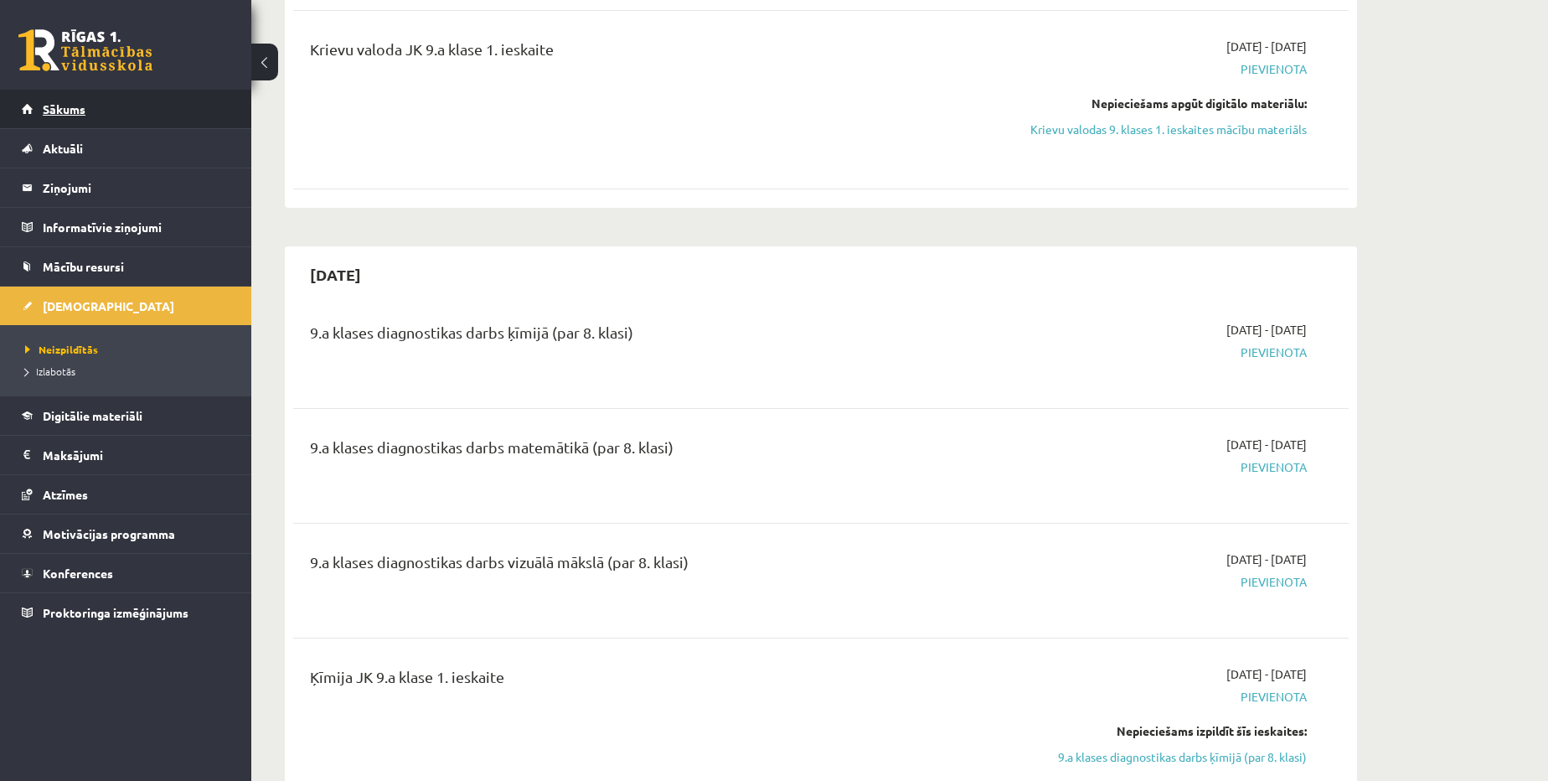
click at [132, 101] on link "Sākums" at bounding box center [126, 109] width 209 height 39
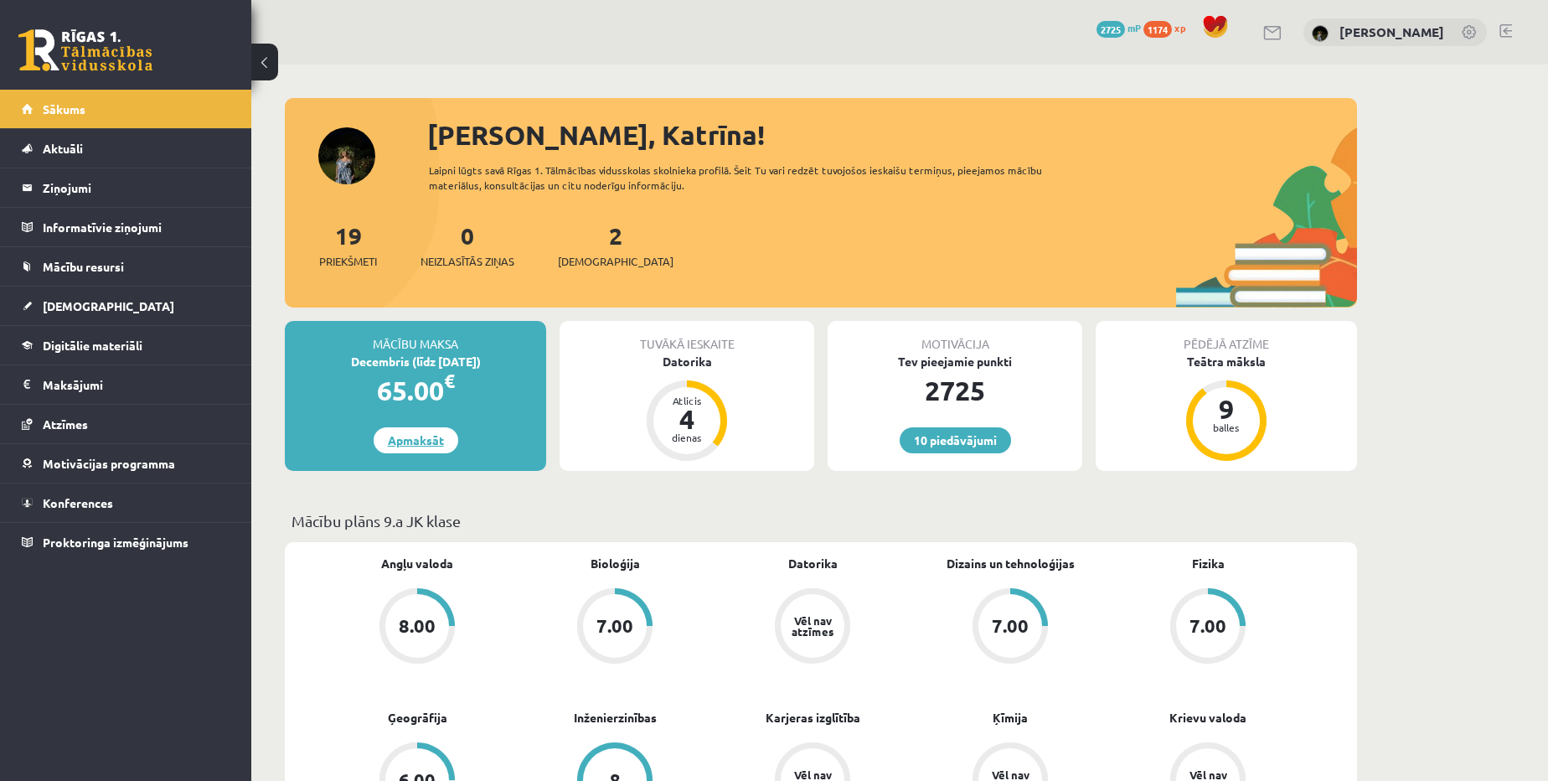
click at [409, 427] on link "Apmaksāt" at bounding box center [416, 440] width 85 height 26
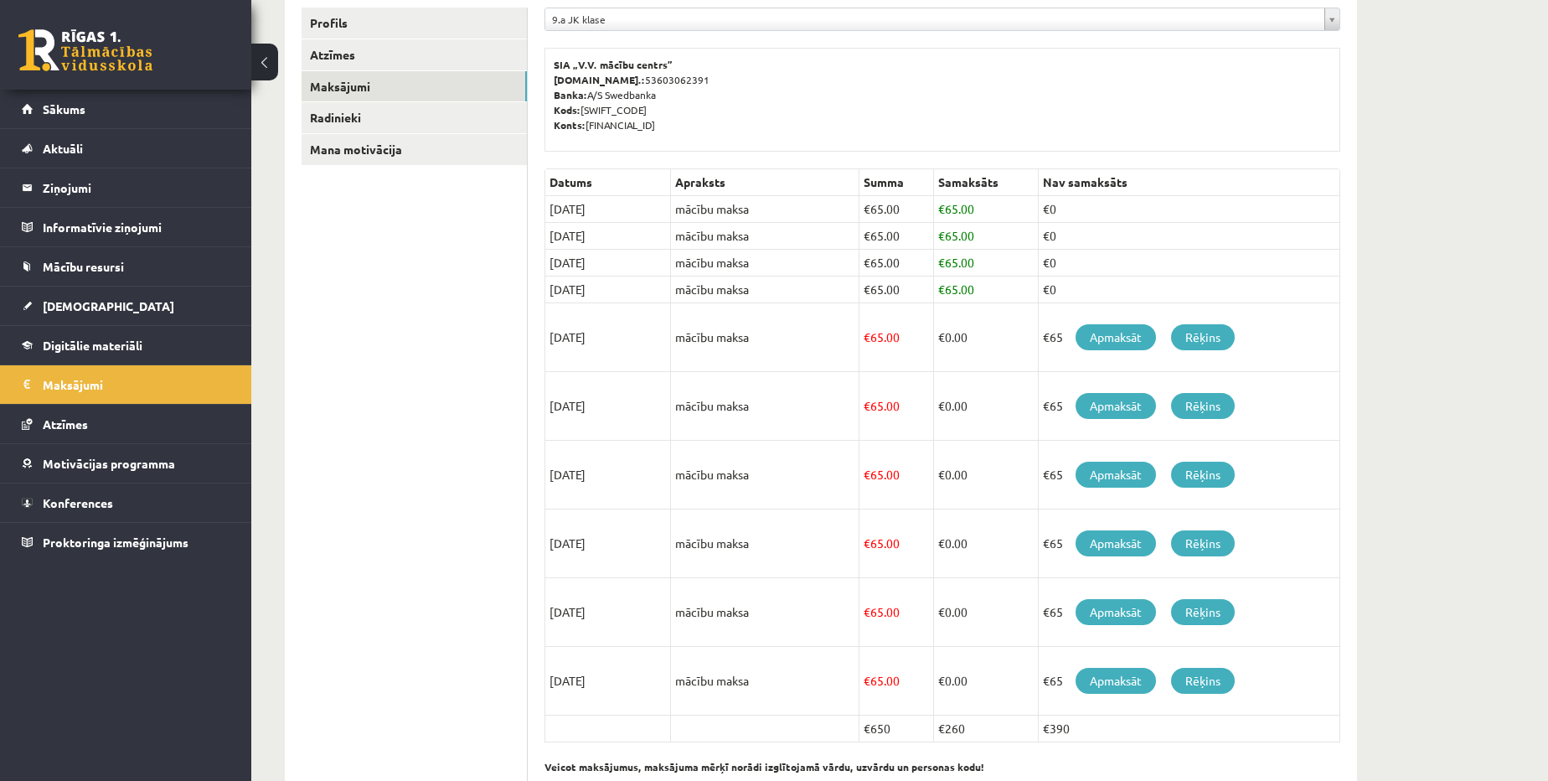
scroll to position [276, 0]
